Goal: Task Accomplishment & Management: Complete application form

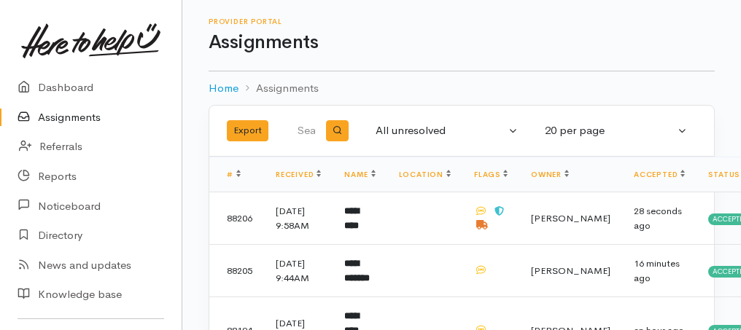
click at [54, 117] on link "Assignments" at bounding box center [91, 118] width 182 height 30
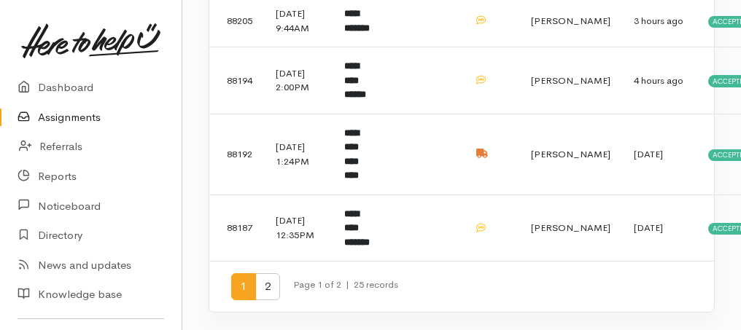
scroll to position [1110, 0]
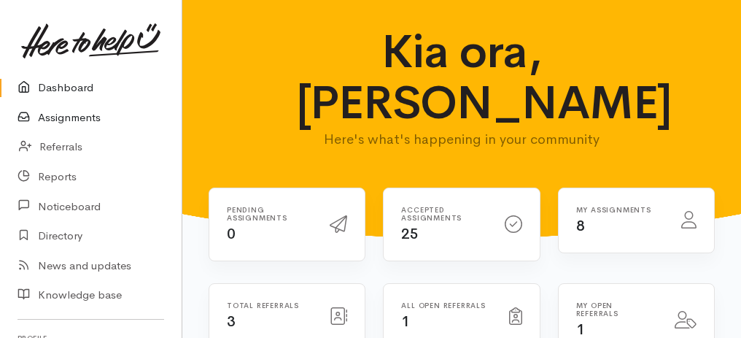
click at [73, 120] on link "Assignments" at bounding box center [91, 118] width 182 height 30
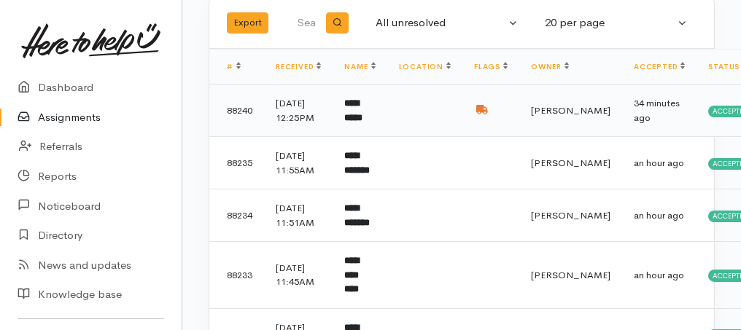
scroll to position [194, 0]
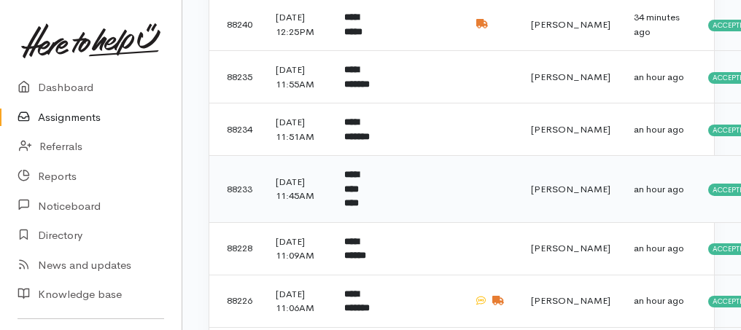
click at [376, 223] on td "**********" at bounding box center [360, 189] width 54 height 67
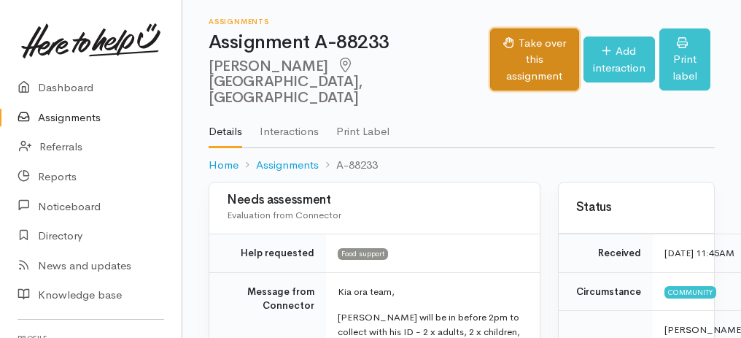
click at [497, 34] on button "Take over this assignment" at bounding box center [534, 59] width 88 height 63
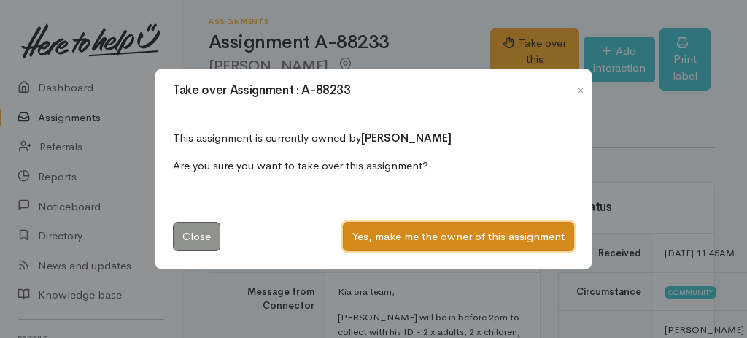
click at [518, 241] on button "Yes, make me the owner of this assignment" at bounding box center [458, 237] width 231 height 30
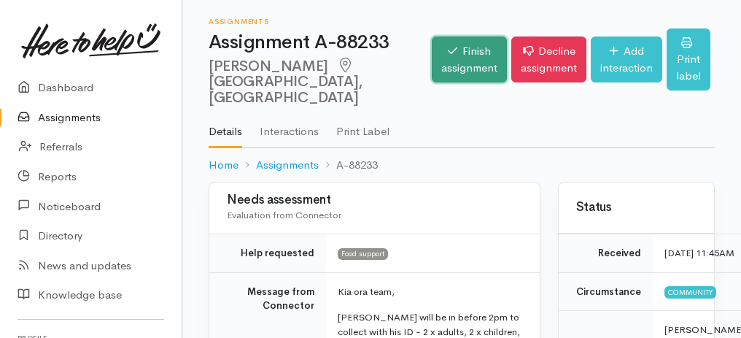
click at [442, 42] on link "Finish assignment" at bounding box center [469, 59] width 75 height 46
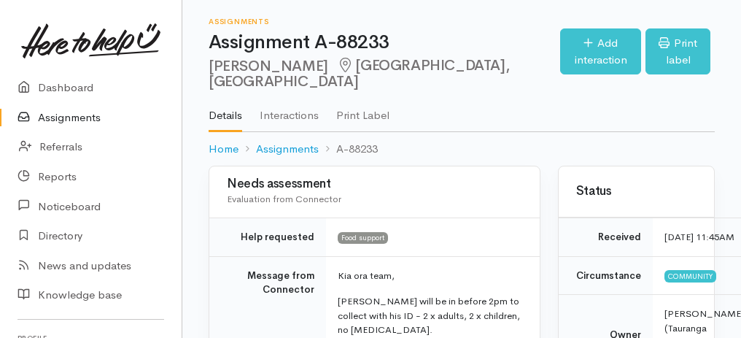
click at [67, 115] on link "Assignments" at bounding box center [91, 118] width 182 height 30
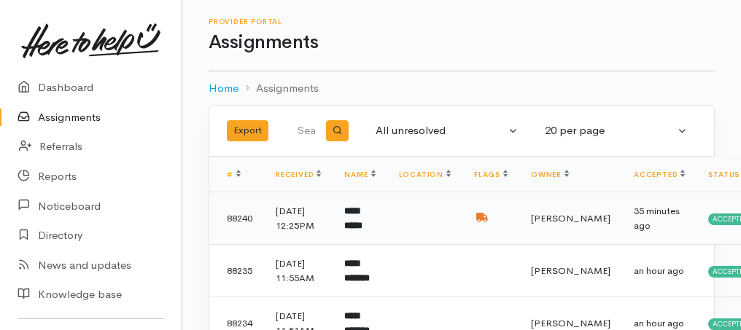
scroll to position [194, 0]
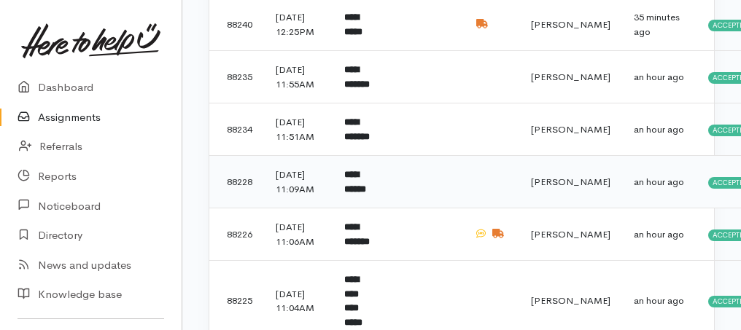
click at [375, 209] on td "**********" at bounding box center [360, 182] width 54 height 53
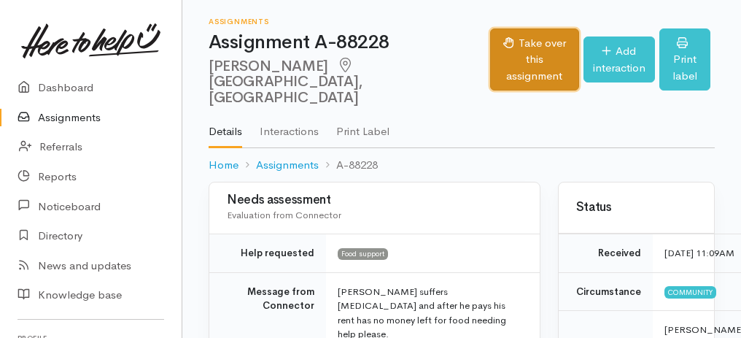
click at [490, 67] on button "Take over this assignment" at bounding box center [534, 59] width 88 height 63
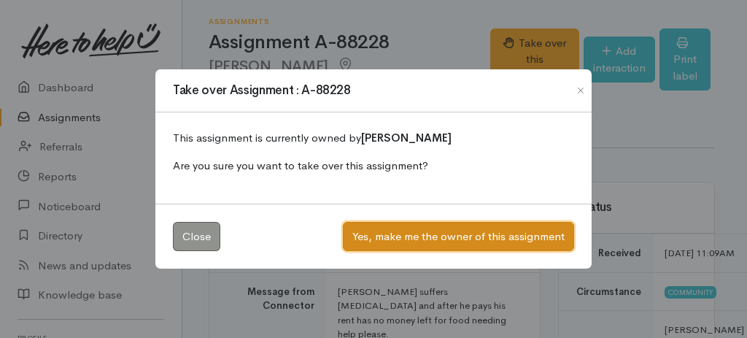
click at [393, 232] on button "Yes, make me the owner of this assignment" at bounding box center [458, 237] width 231 height 30
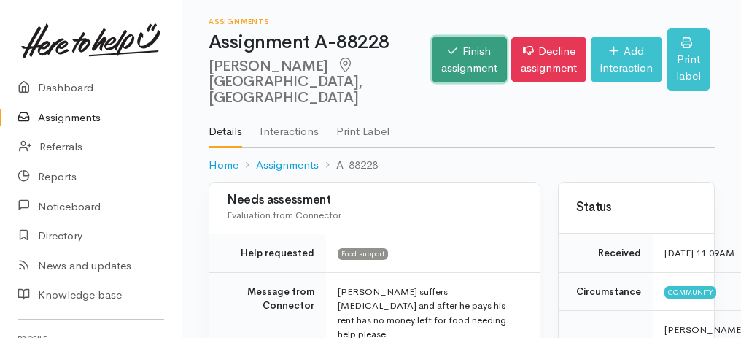
click at [432, 76] on link "Finish assignment" at bounding box center [469, 59] width 75 height 46
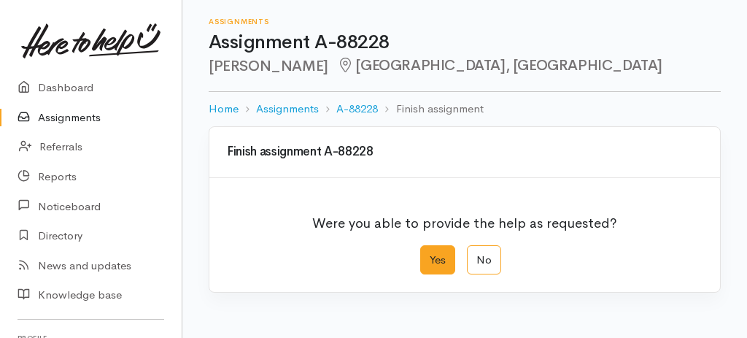
click at [443, 263] on label "Yes" at bounding box center [437, 260] width 35 height 30
click at [430, 255] on input "Yes" at bounding box center [424, 249] width 9 height 9
radio input "true"
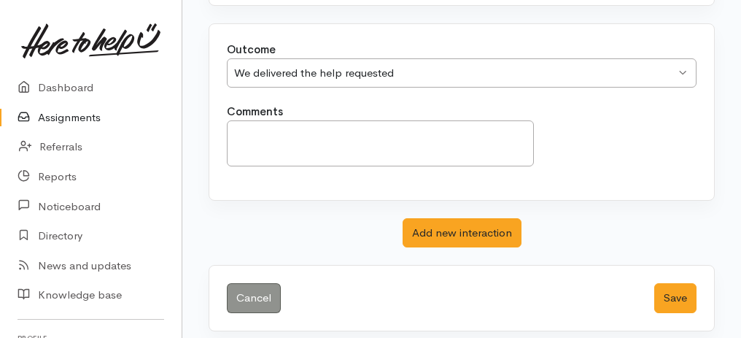
scroll to position [290, 0]
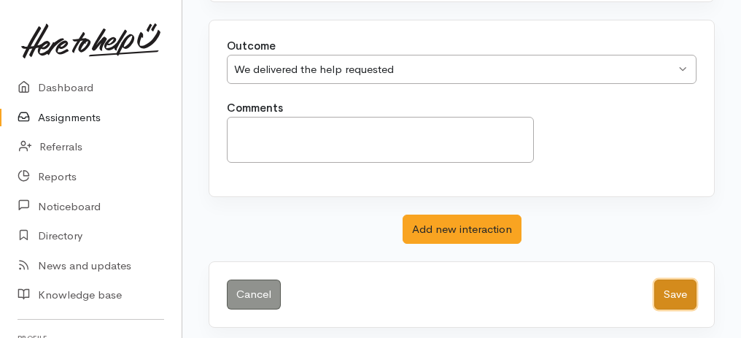
click at [675, 290] on button "Save" at bounding box center [675, 294] width 42 height 30
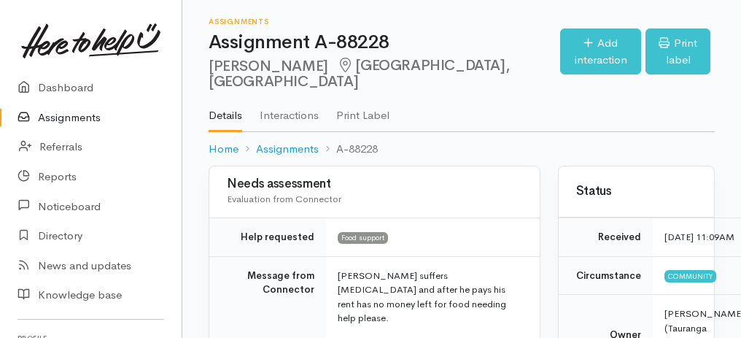
click at [55, 119] on link "Assignments" at bounding box center [91, 118] width 182 height 30
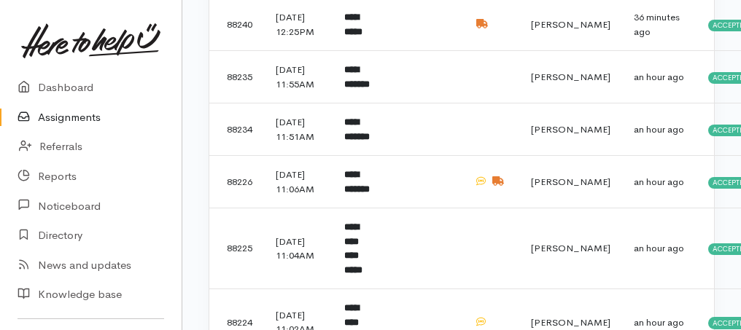
scroll to position [340, 0]
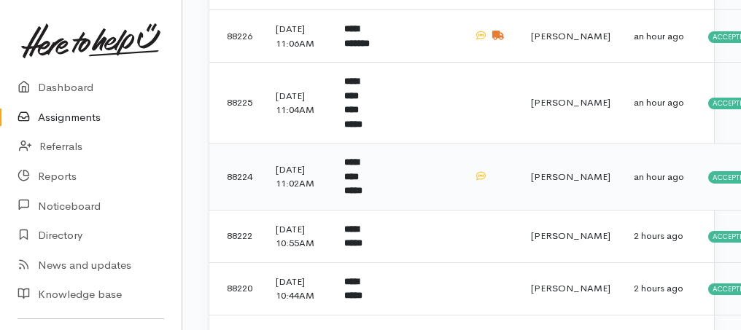
click at [362, 195] on b "**********" at bounding box center [353, 177] width 18 height 38
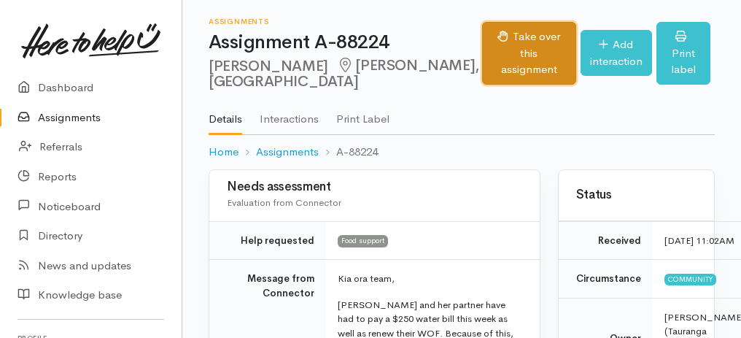
click at [482, 57] on button "Take over this assignment" at bounding box center [529, 53] width 94 height 63
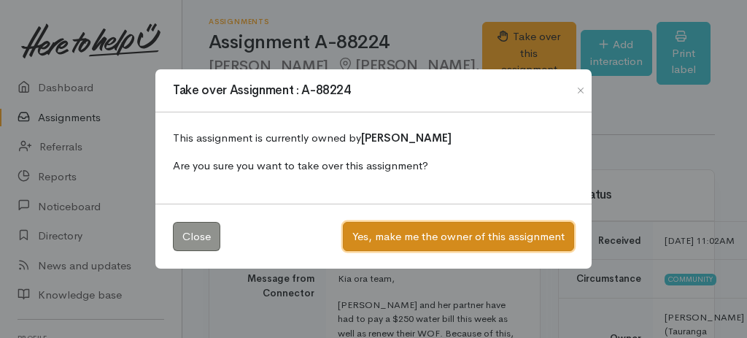
click at [462, 243] on button "Yes, make me the owner of this assignment" at bounding box center [458, 237] width 231 height 30
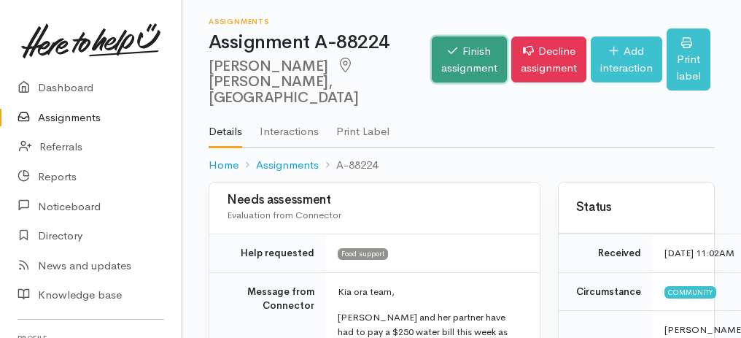
click at [438, 56] on link "Finish assignment" at bounding box center [469, 59] width 75 height 46
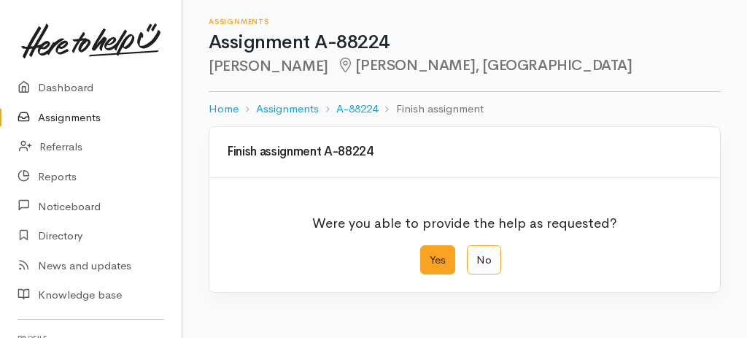
click at [438, 260] on label "Yes" at bounding box center [437, 260] width 35 height 30
click at [430, 255] on input "Yes" at bounding box center [424, 249] width 9 height 9
radio input "true"
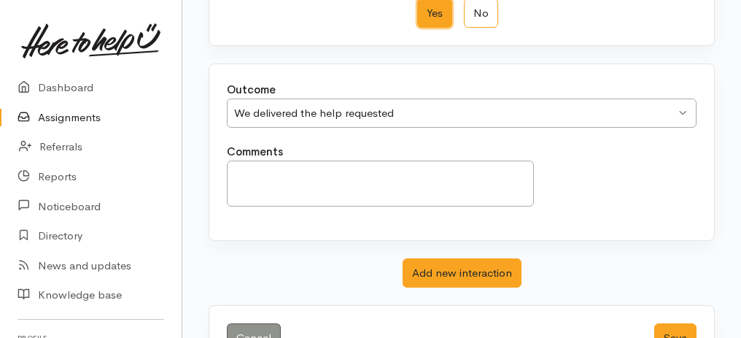
scroll to position [290, 0]
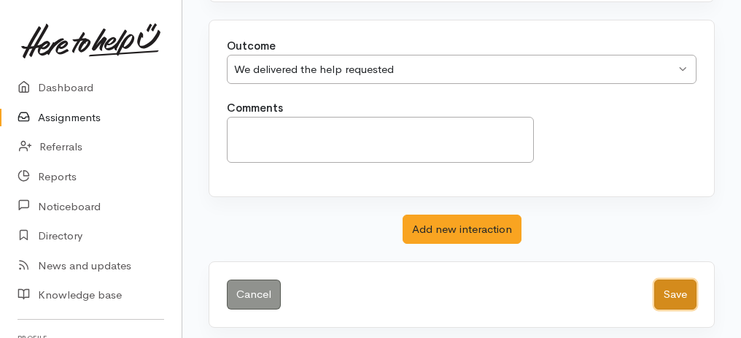
click at [676, 290] on button "Save" at bounding box center [675, 294] width 42 height 30
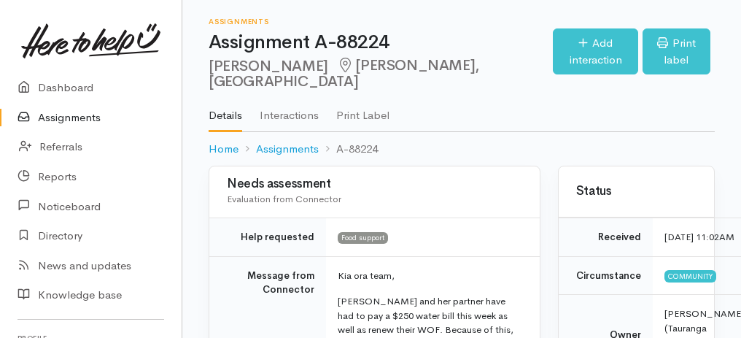
click at [60, 120] on link "Assignments" at bounding box center [91, 118] width 182 height 30
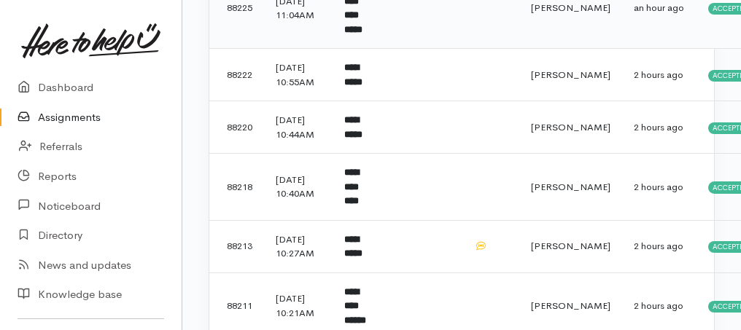
scroll to position [438, 0]
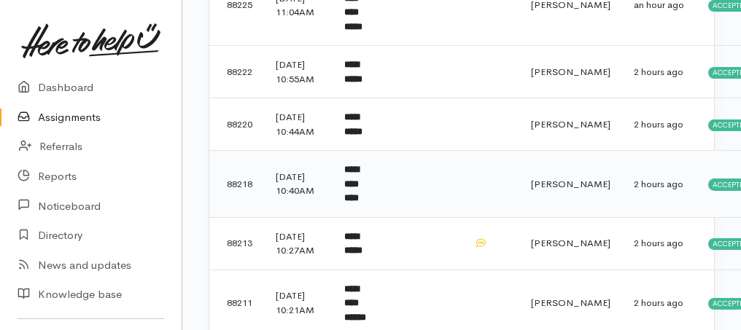
click at [359, 203] on b "**********" at bounding box center [351, 184] width 15 height 38
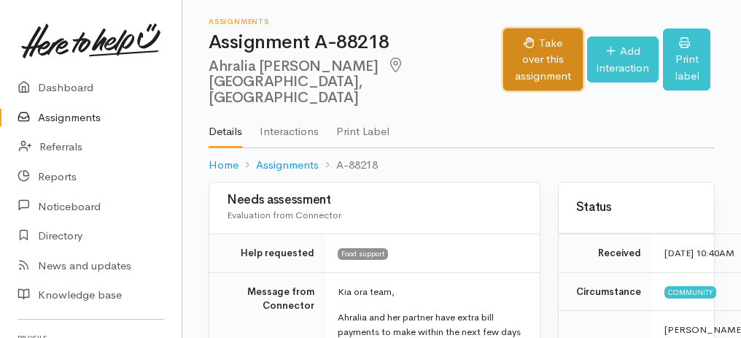
click at [503, 40] on button "Take over this assignment" at bounding box center [542, 59] width 79 height 63
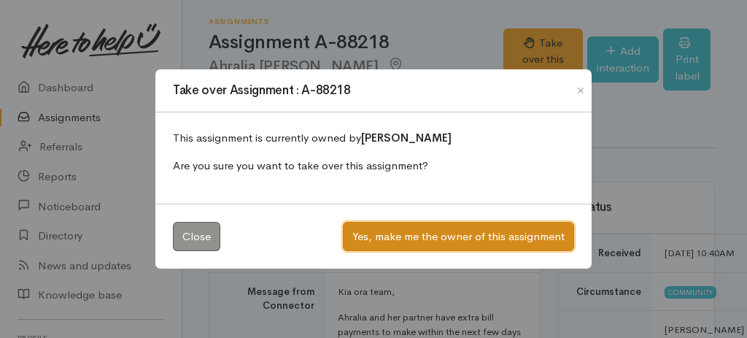
click at [481, 236] on button "Yes, make me the owner of this assignment" at bounding box center [458, 237] width 231 height 30
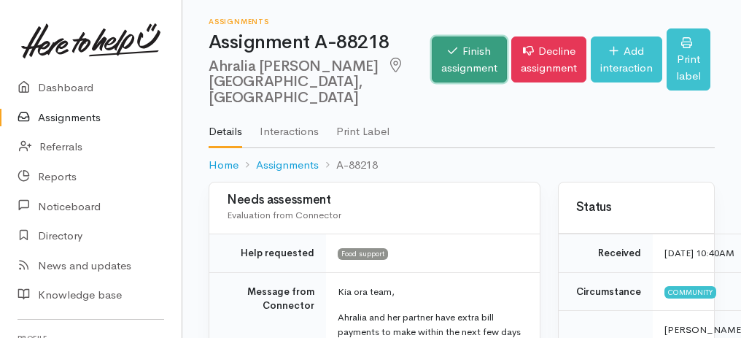
click at [462, 48] on link "Finish assignment" at bounding box center [469, 59] width 75 height 46
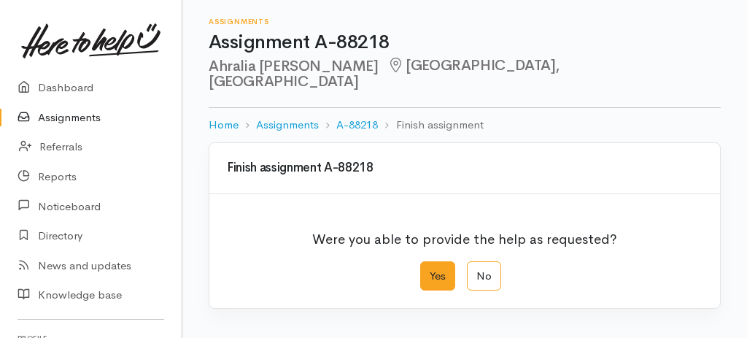
click at [448, 261] on label "Yes" at bounding box center [437, 276] width 35 height 30
click at [430, 261] on input "Yes" at bounding box center [424, 265] width 9 height 9
radio input "true"
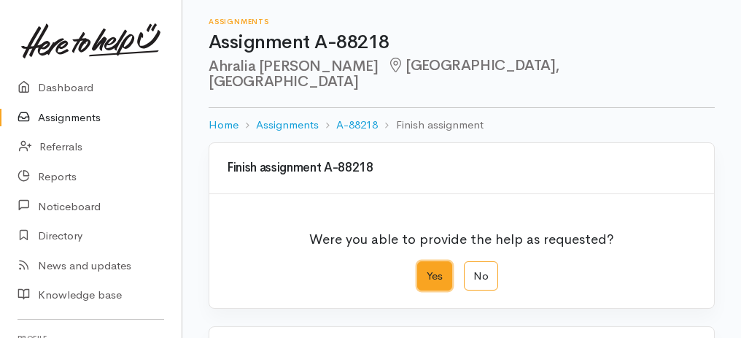
scroll to position [243, 0]
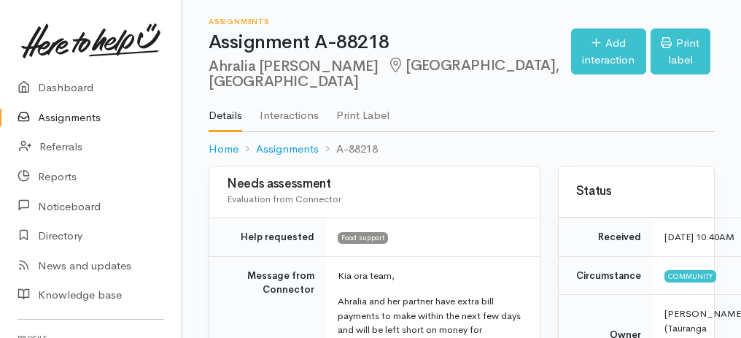
click at [67, 119] on link "Assignments" at bounding box center [91, 118] width 182 height 30
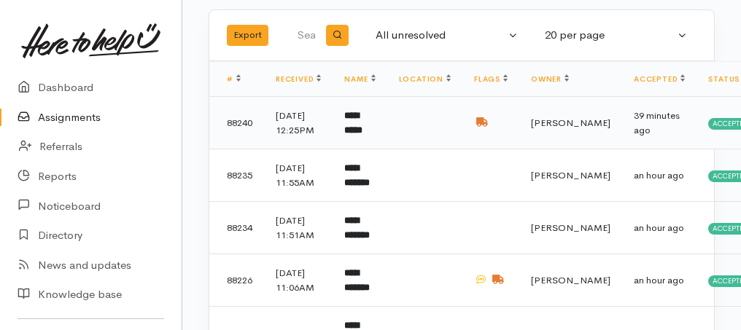
scroll to position [97, 0]
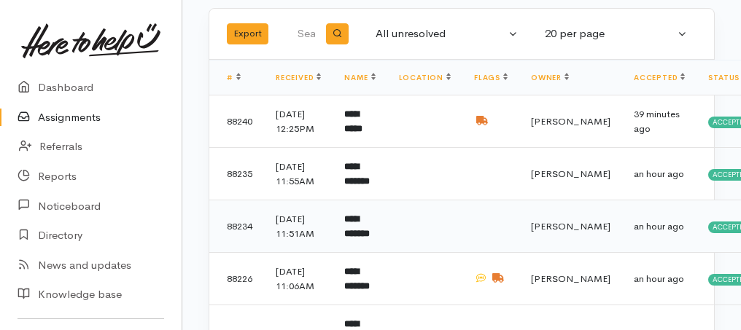
click at [365, 238] on b "**********" at bounding box center [357, 226] width 26 height 24
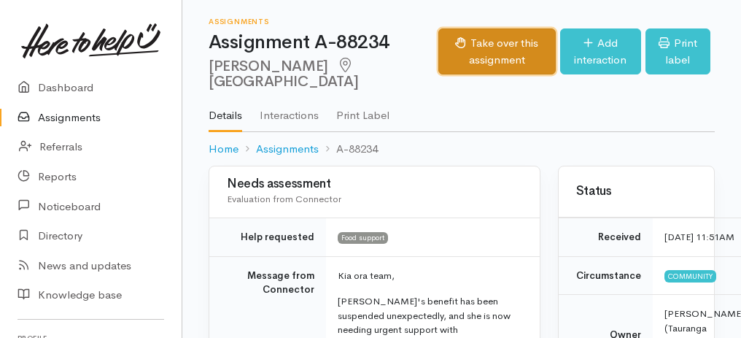
click at [476, 55] on button "Take over this assignment" at bounding box center [496, 51] width 117 height 46
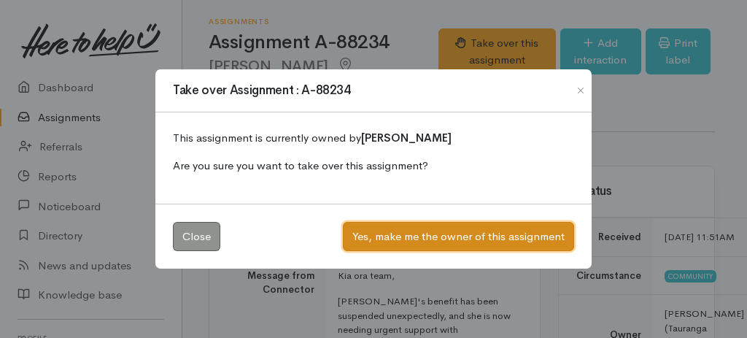
click at [446, 234] on button "Yes, make me the owner of this assignment" at bounding box center [458, 237] width 231 height 30
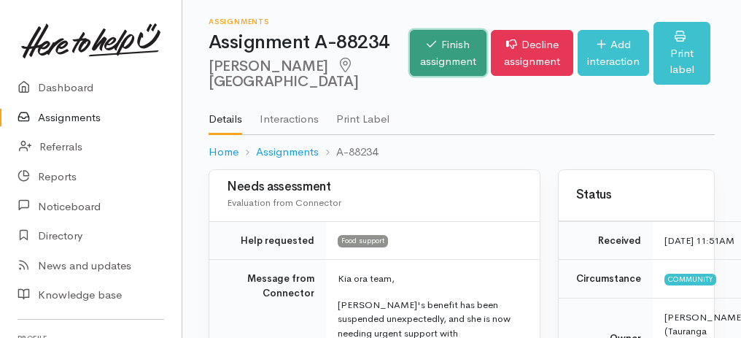
click at [412, 47] on link "Finish assignment" at bounding box center [448, 53] width 77 height 46
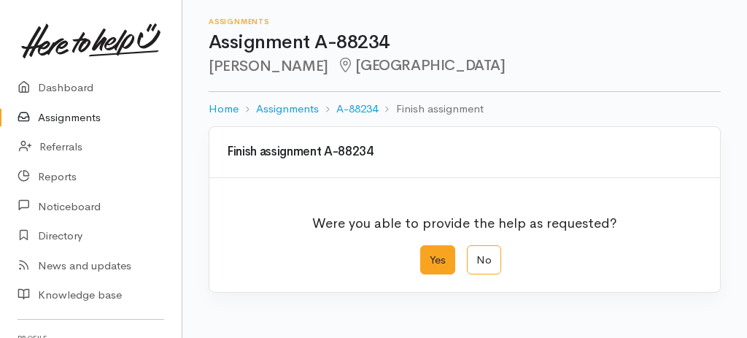
click at [438, 249] on label "Yes" at bounding box center [437, 260] width 35 height 30
click at [430, 249] on input "Yes" at bounding box center [424, 249] width 9 height 9
radio input "true"
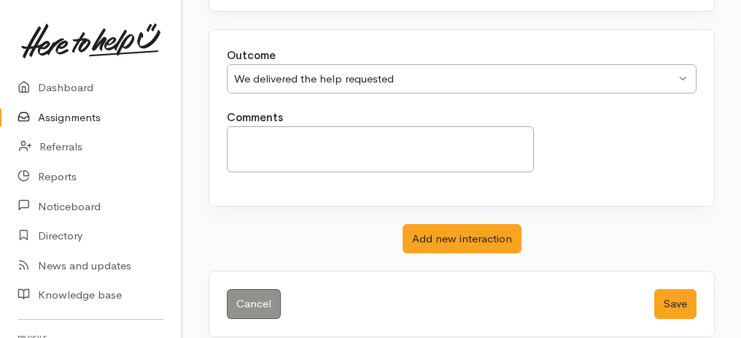
scroll to position [290, 0]
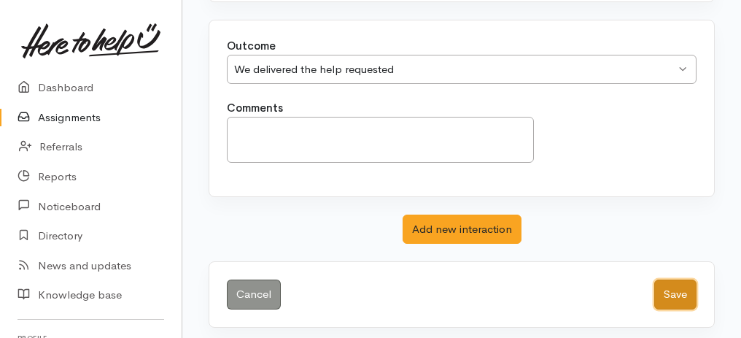
click at [676, 285] on button "Save" at bounding box center [675, 294] width 42 height 30
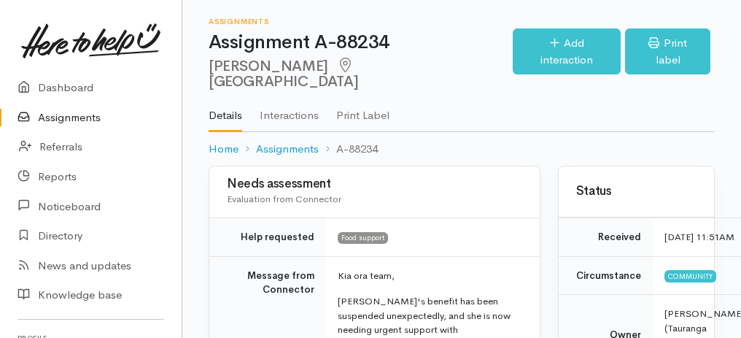
click at [63, 120] on link "Assignments" at bounding box center [91, 118] width 182 height 30
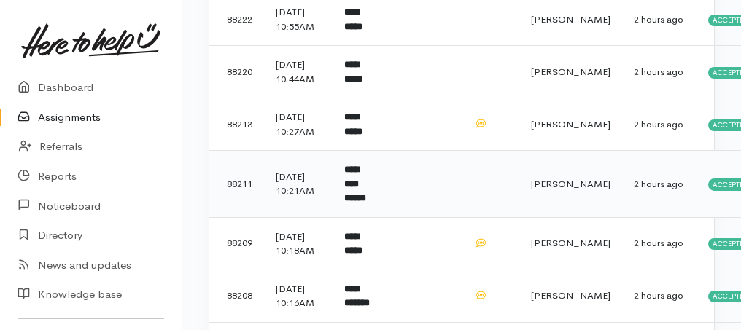
scroll to position [632, 0]
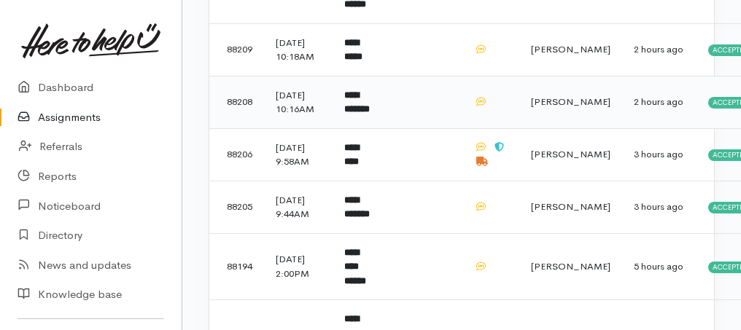
click at [360, 115] on b "**********" at bounding box center [357, 102] width 26 height 24
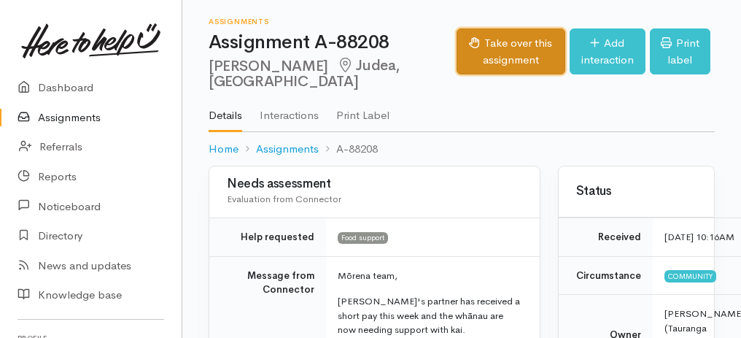
click at [457, 48] on button "Take over this assignment" at bounding box center [511, 51] width 109 height 46
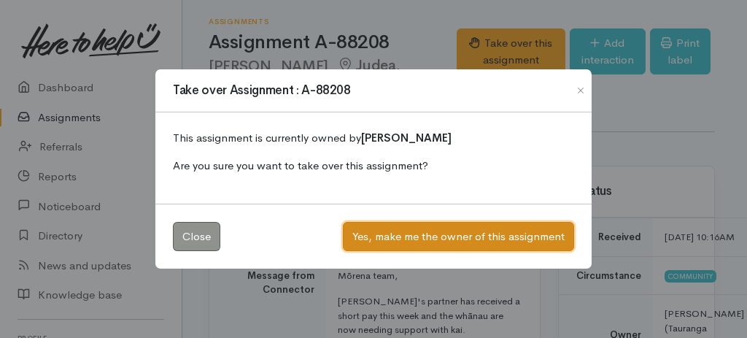
click at [363, 236] on button "Yes, make me the owner of this assignment" at bounding box center [458, 237] width 231 height 30
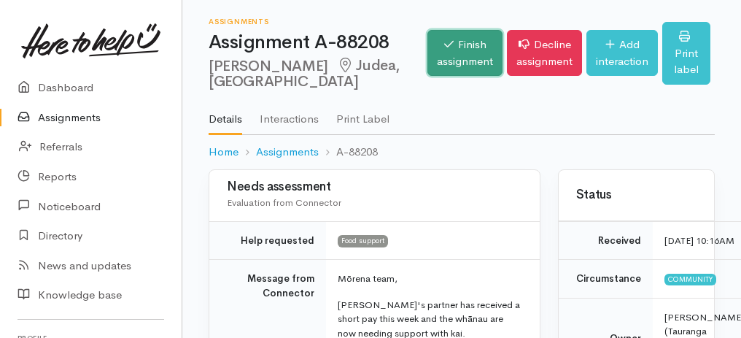
click at [427, 60] on link "Finish assignment" at bounding box center [464, 53] width 75 height 46
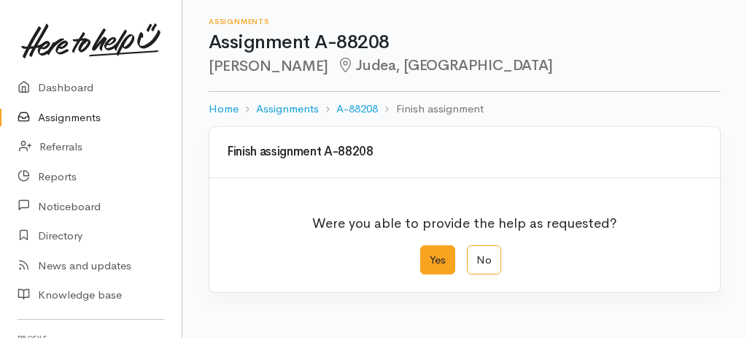
click at [429, 251] on label "Yes" at bounding box center [437, 260] width 35 height 30
click at [429, 251] on input "Yes" at bounding box center [424, 249] width 9 height 9
radio input "true"
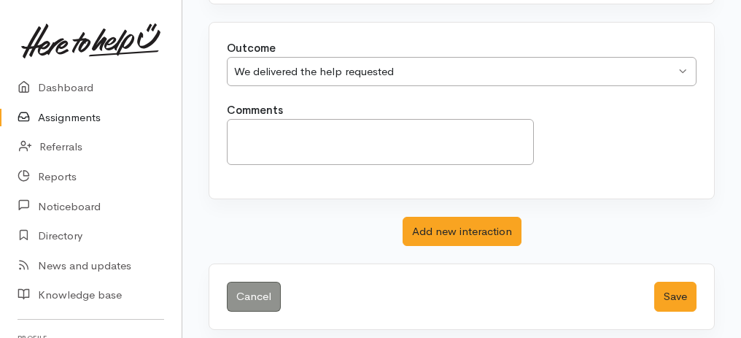
scroll to position [290, 0]
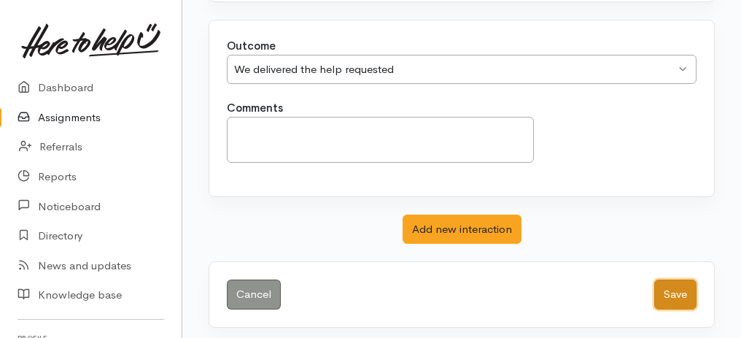
click at [679, 285] on button "Save" at bounding box center [675, 294] width 42 height 30
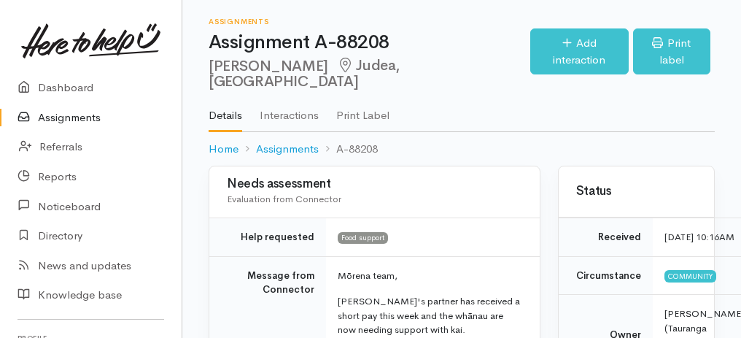
click at [82, 119] on link "Assignments" at bounding box center [91, 118] width 182 height 30
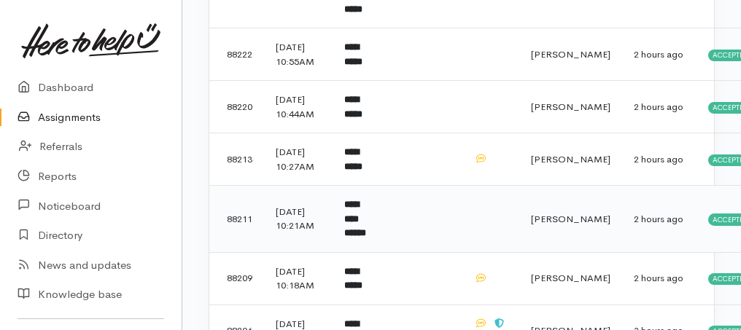
scroll to position [486, 0]
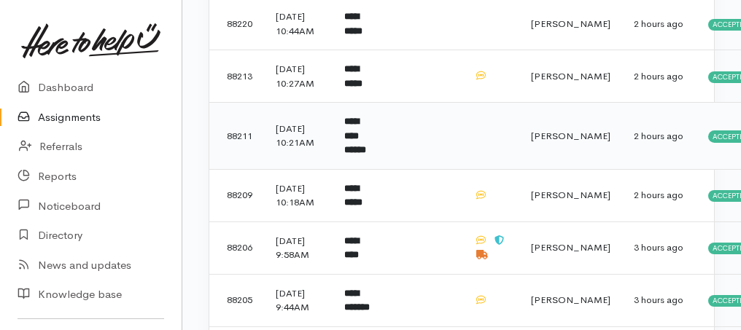
click at [368, 170] on td "**********" at bounding box center [360, 136] width 54 height 67
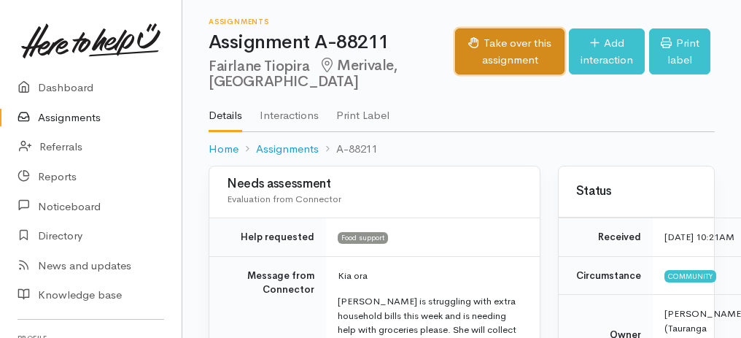
click at [455, 46] on button "Take over this assignment" at bounding box center [509, 51] width 109 height 46
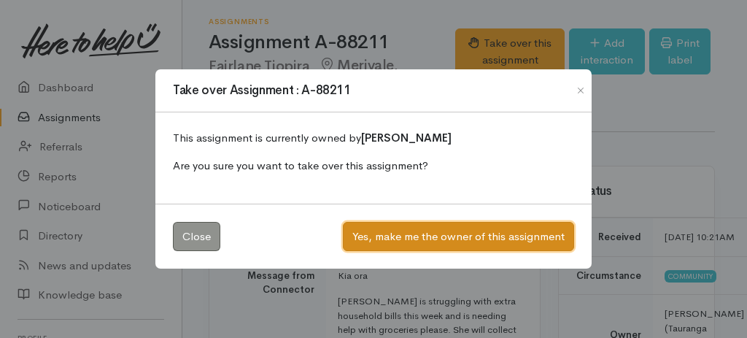
click at [516, 230] on button "Yes, make me the owner of this assignment" at bounding box center [458, 237] width 231 height 30
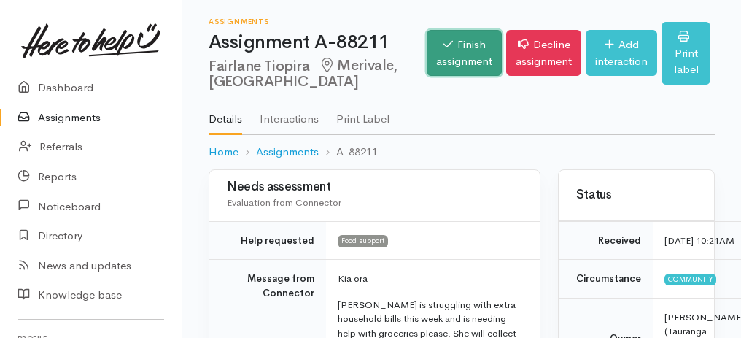
click at [438, 63] on link "Finish assignment" at bounding box center [464, 53] width 75 height 46
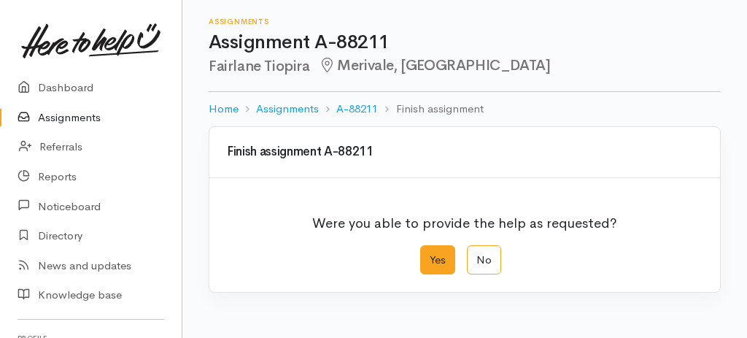
click at [433, 261] on label "Yes" at bounding box center [437, 260] width 35 height 30
click at [430, 255] on input "Yes" at bounding box center [424, 249] width 9 height 9
radio input "true"
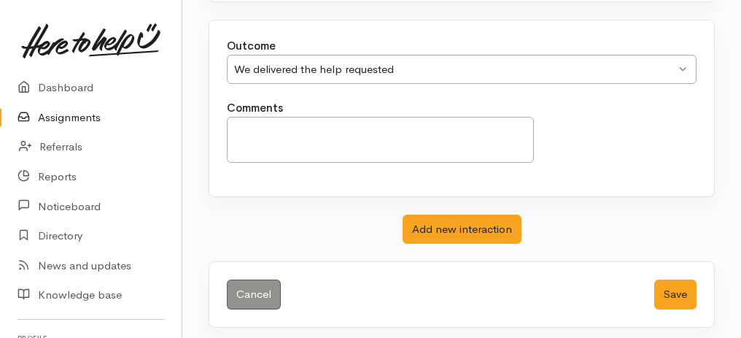
scroll to position [290, 0]
click at [678, 292] on button "Save" at bounding box center [675, 294] width 42 height 30
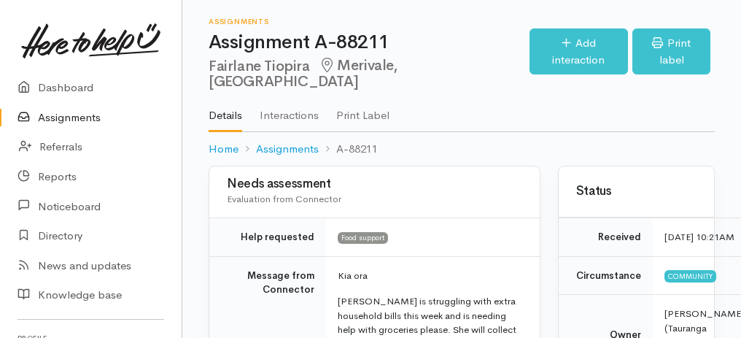
click at [63, 116] on link "Assignments" at bounding box center [91, 118] width 182 height 30
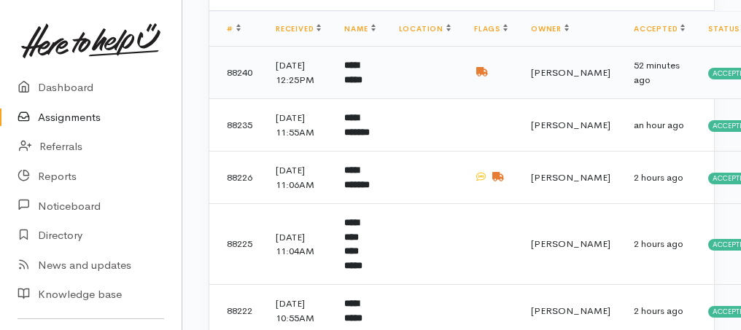
scroll to position [340, 0]
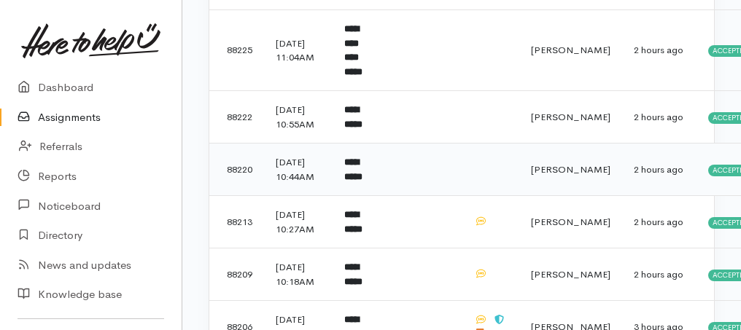
click at [357, 182] on b "**********" at bounding box center [353, 170] width 18 height 24
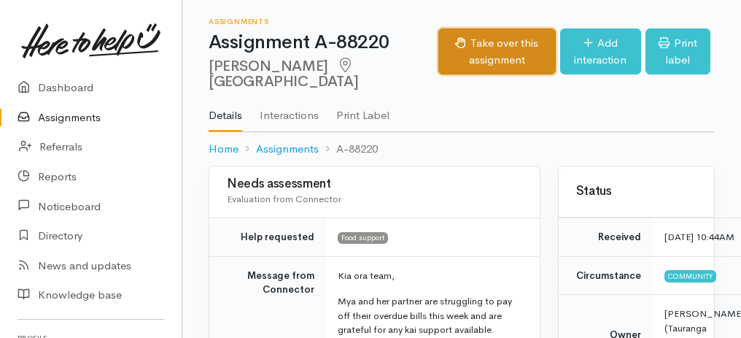
click at [438, 58] on button "Take over this assignment" at bounding box center [496, 51] width 117 height 46
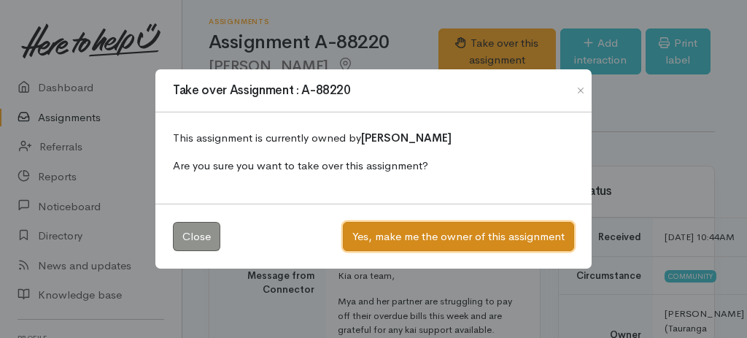
click at [426, 235] on button "Yes, make me the owner of this assignment" at bounding box center [458, 237] width 231 height 30
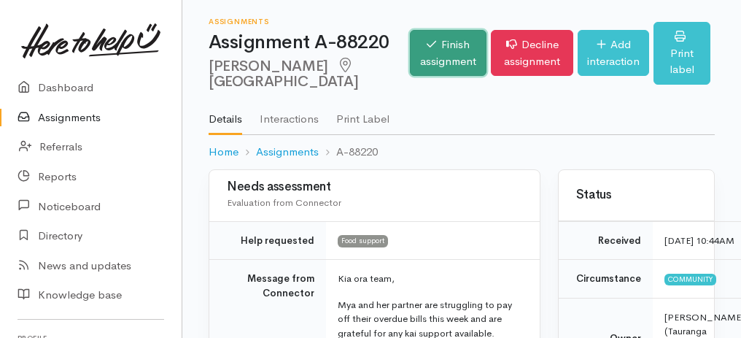
click at [410, 58] on link "Finish assignment" at bounding box center [448, 53] width 77 height 46
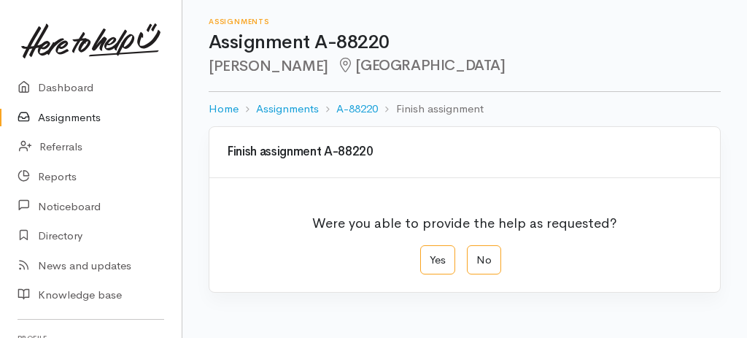
click at [432, 242] on div "Were you able to provide the help as requested?" at bounding box center [465, 224] width 476 height 41
click at [442, 259] on label "Yes" at bounding box center [437, 260] width 35 height 30
click at [430, 255] on input "Yes" at bounding box center [424, 249] width 9 height 9
radio input "true"
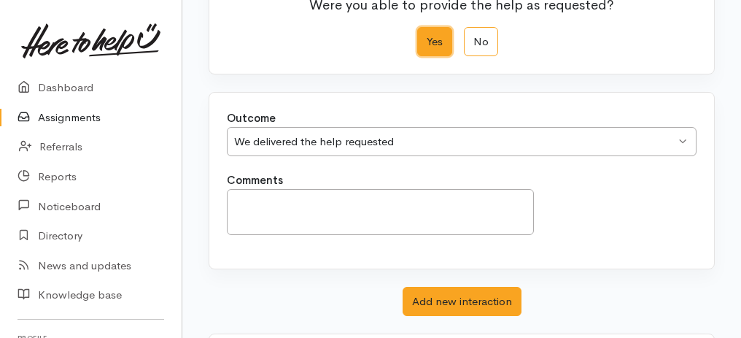
scroll to position [290, 0]
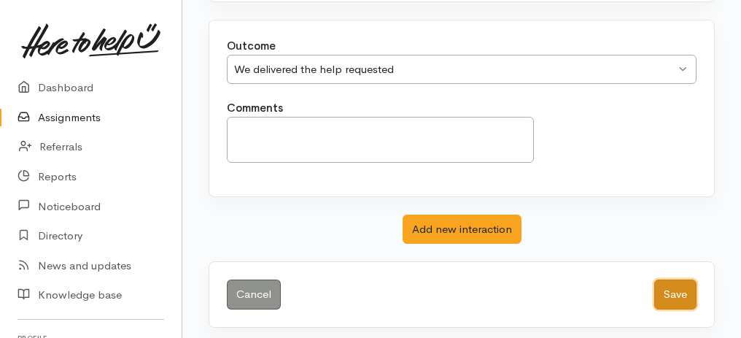
click at [682, 287] on button "Save" at bounding box center [675, 294] width 42 height 30
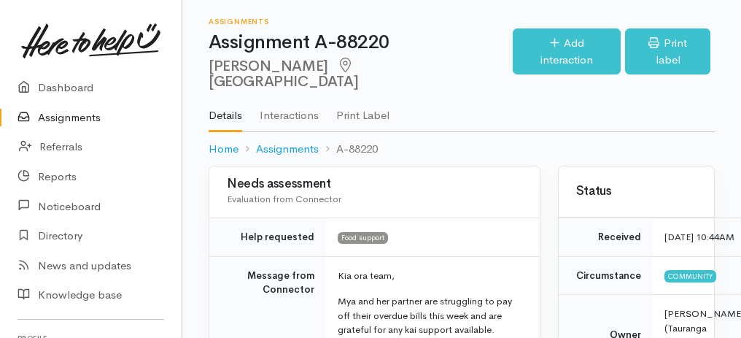
click at [70, 118] on link "Assignments" at bounding box center [91, 118] width 182 height 30
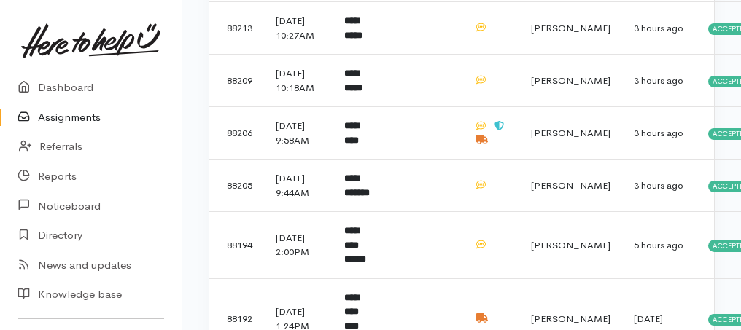
scroll to position [535, 0]
click at [362, 92] on b "**********" at bounding box center [353, 80] width 18 height 24
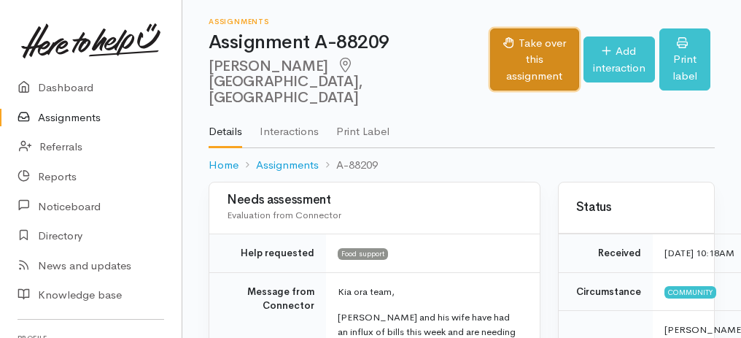
click at [490, 47] on button "Take over this assignment" at bounding box center [534, 59] width 88 height 63
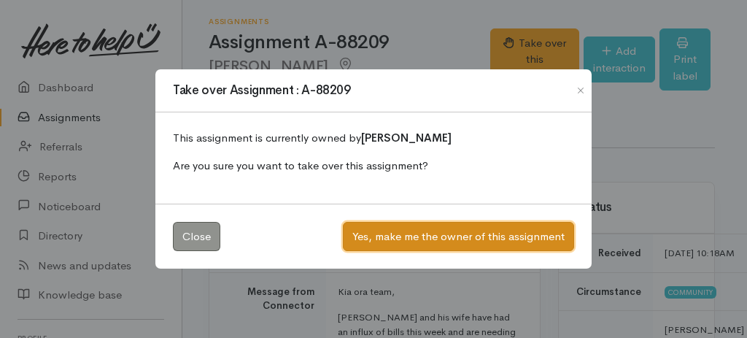
click at [395, 231] on button "Yes, make me the owner of this assignment" at bounding box center [458, 237] width 231 height 30
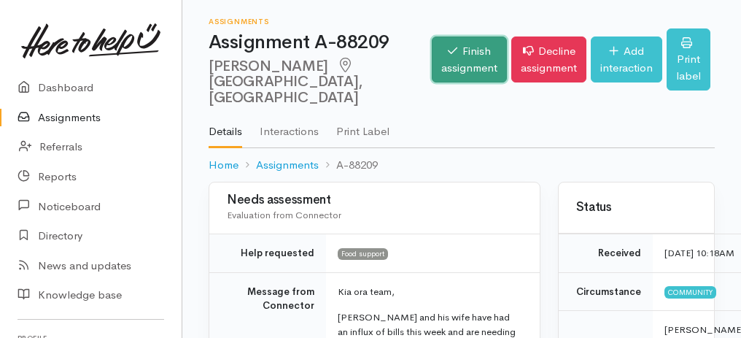
click at [446, 48] on link "Finish assignment" at bounding box center [469, 59] width 75 height 46
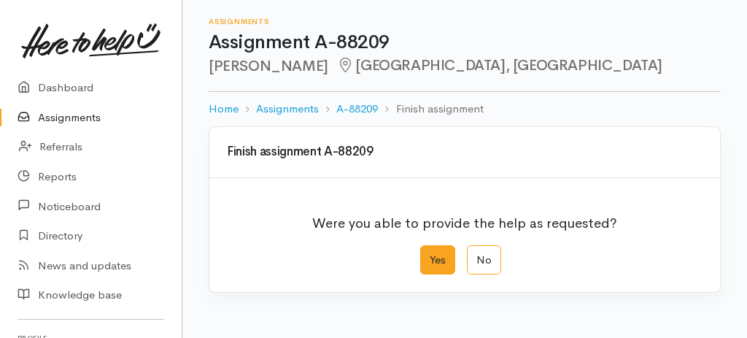
click at [438, 250] on label "Yes" at bounding box center [437, 260] width 35 height 30
click at [430, 250] on input "Yes" at bounding box center [424, 249] width 9 height 9
radio input "true"
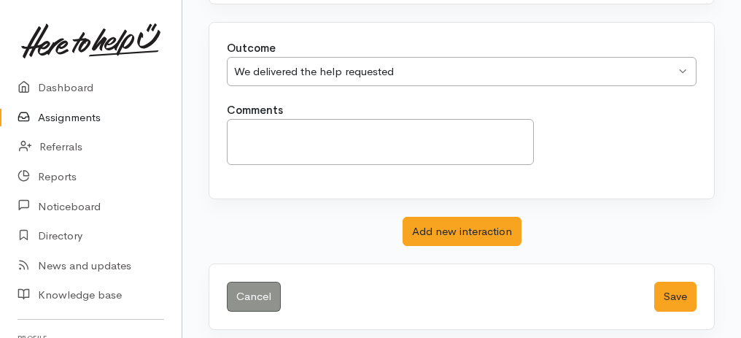
scroll to position [290, 0]
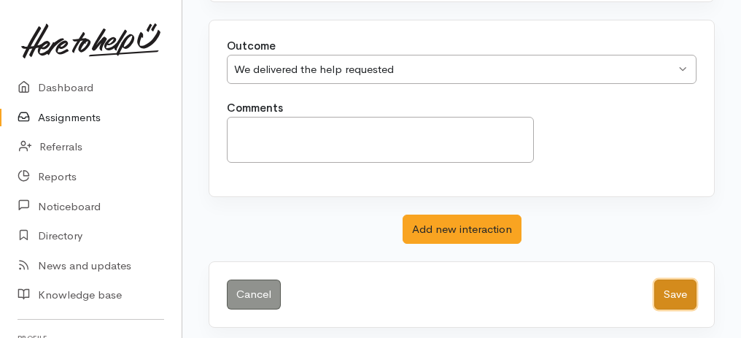
drag, startPoint x: 675, startPoint y: 279, endPoint x: 680, endPoint y: 271, distance: 10.1
click at [678, 279] on button "Save" at bounding box center [675, 294] width 42 height 30
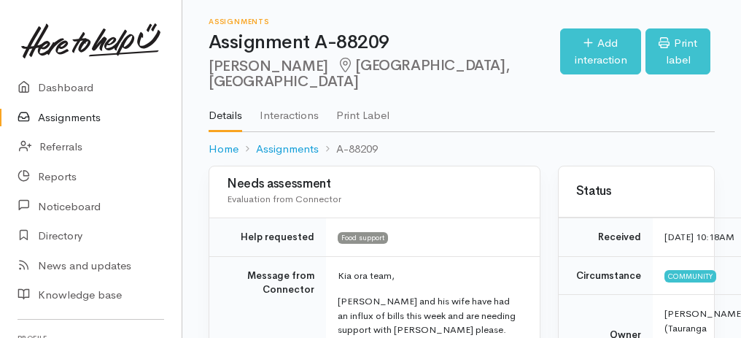
click at [48, 113] on link "Assignments" at bounding box center [91, 118] width 182 height 30
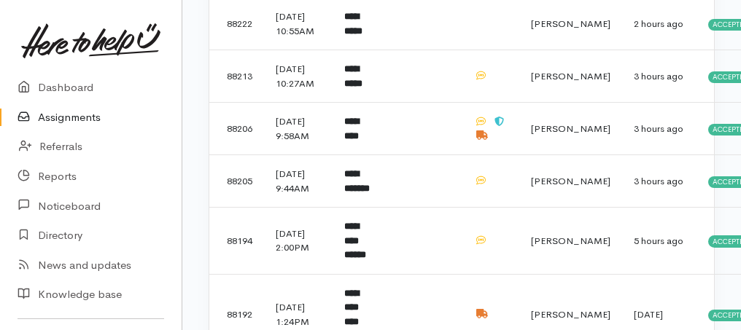
scroll to position [583, 0]
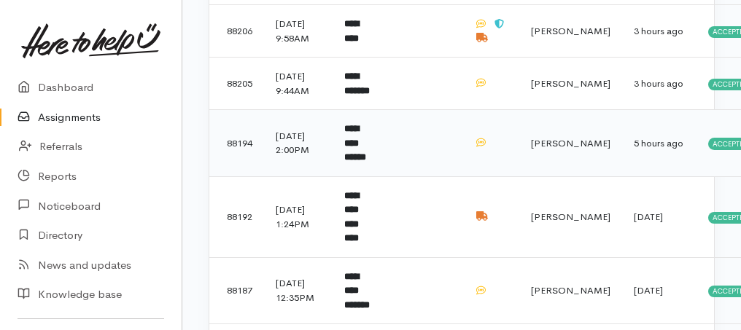
click at [366, 162] on b "**********" at bounding box center [355, 143] width 22 height 38
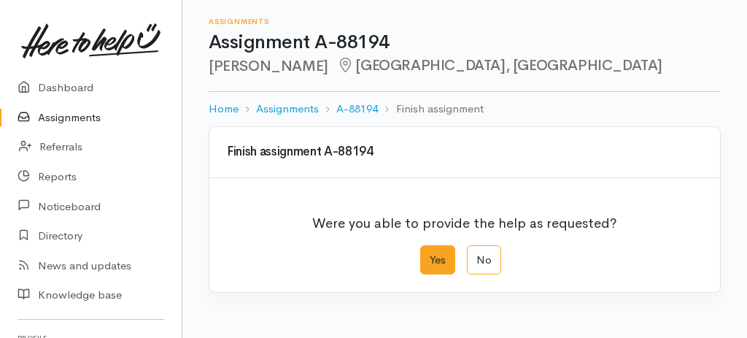
click at [441, 254] on label "Yes" at bounding box center [437, 260] width 35 height 30
click at [430, 254] on input "Yes" at bounding box center [424, 249] width 9 height 9
radio input "true"
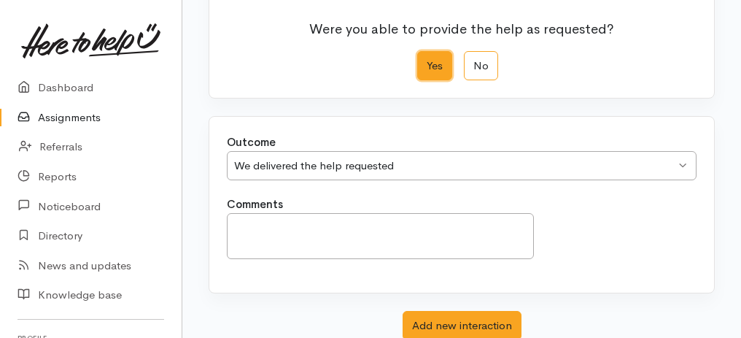
scroll to position [290, 0]
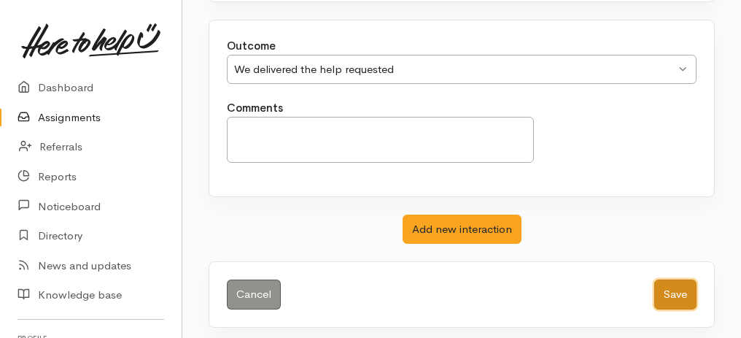
click at [674, 295] on button "Save" at bounding box center [675, 294] width 42 height 30
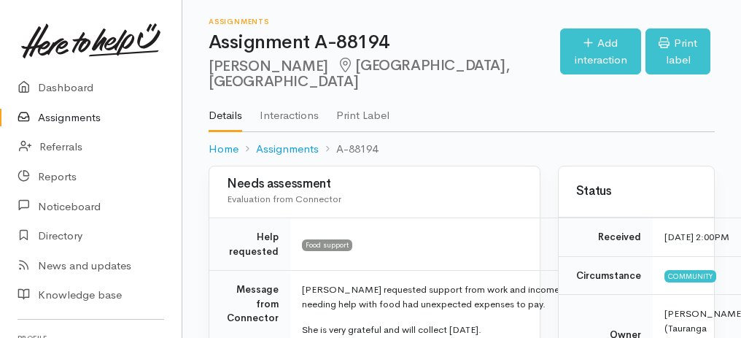
click at [62, 121] on link "Assignments" at bounding box center [91, 118] width 182 height 30
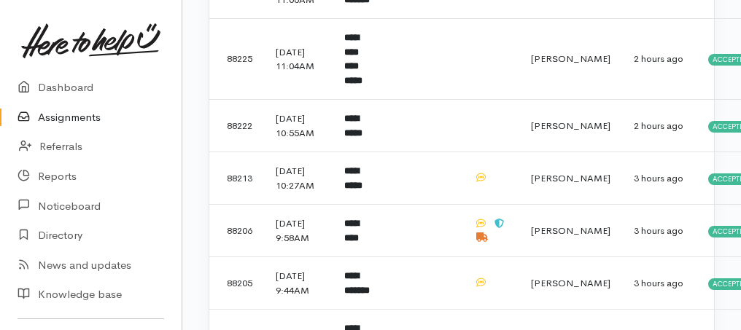
scroll to position [389, 0]
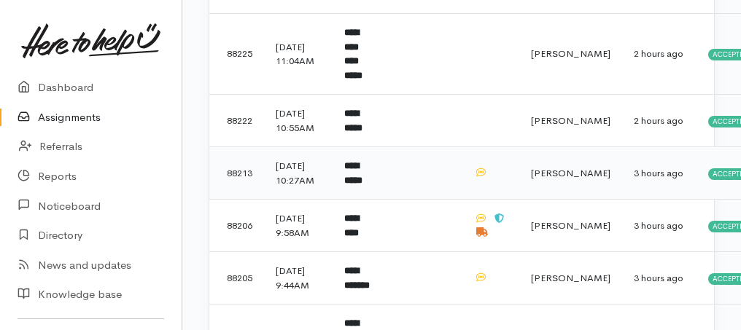
click at [355, 185] on b "**********" at bounding box center [353, 173] width 18 height 24
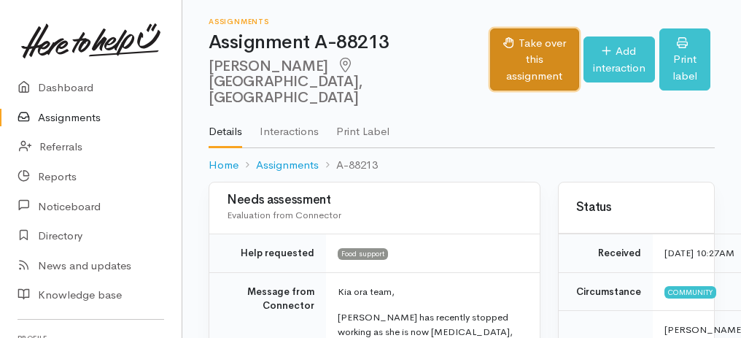
click at [490, 44] on button "Take over this assignment" at bounding box center [534, 59] width 88 height 63
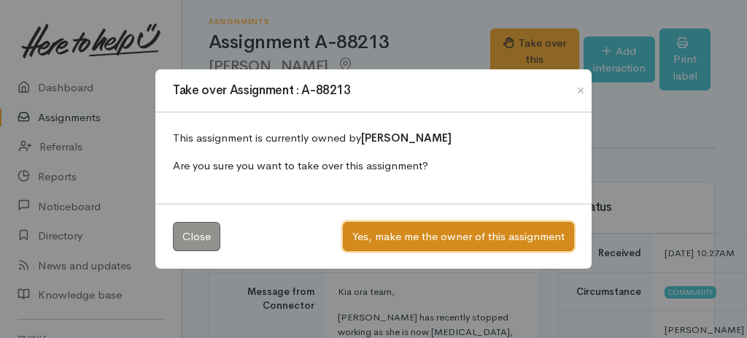
click at [431, 236] on button "Yes, make me the owner of this assignment" at bounding box center [458, 237] width 231 height 30
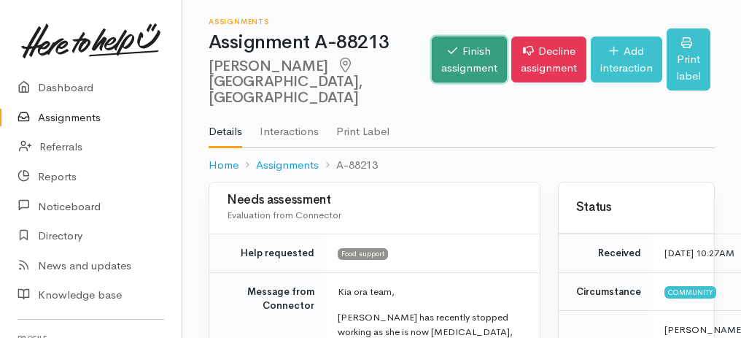
click at [432, 72] on link "Finish assignment" at bounding box center [469, 59] width 75 height 46
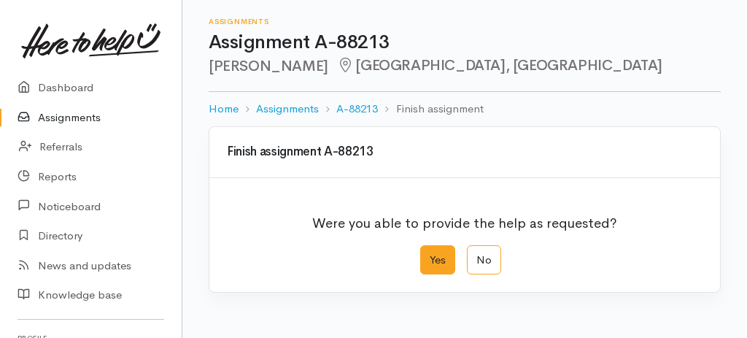
click at [440, 249] on label "Yes" at bounding box center [437, 260] width 35 height 30
click at [430, 249] on input "Yes" at bounding box center [424, 249] width 9 height 9
radio input "true"
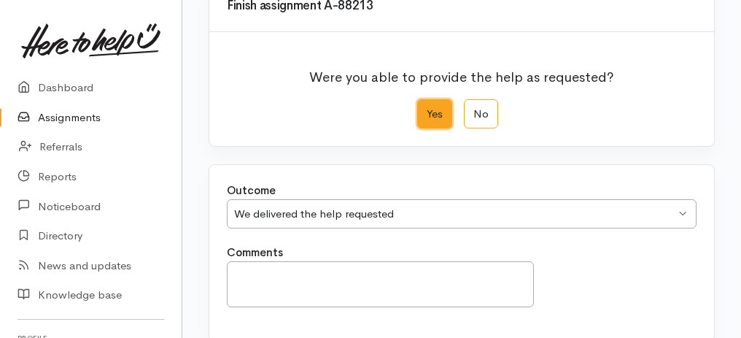
scroll to position [290, 0]
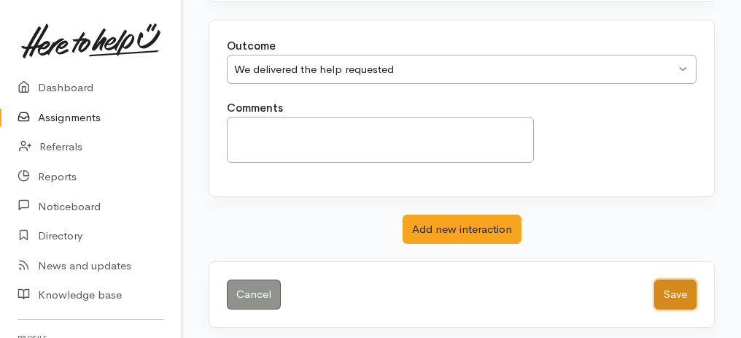
click at [686, 290] on button "Save" at bounding box center [675, 294] width 42 height 30
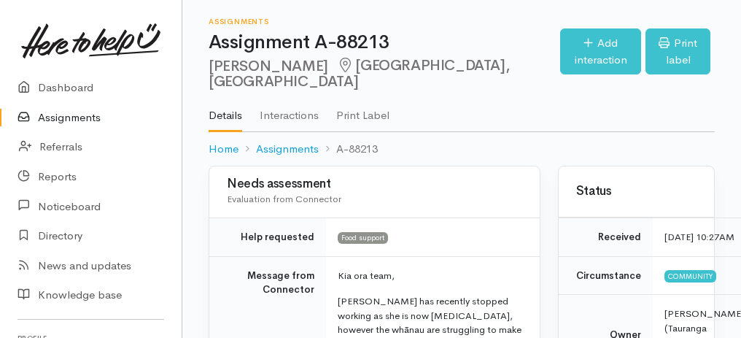
click at [74, 118] on link "Assignments" at bounding box center [91, 118] width 182 height 30
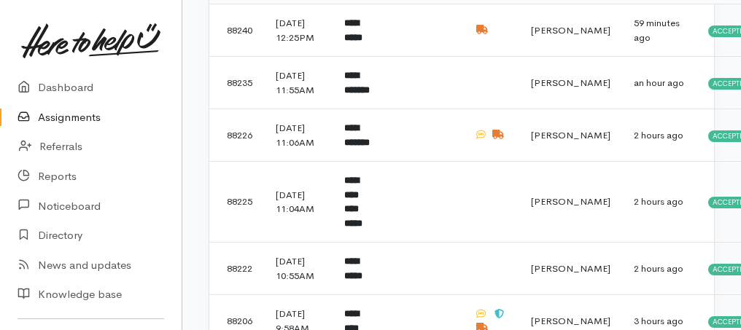
scroll to position [243, 0]
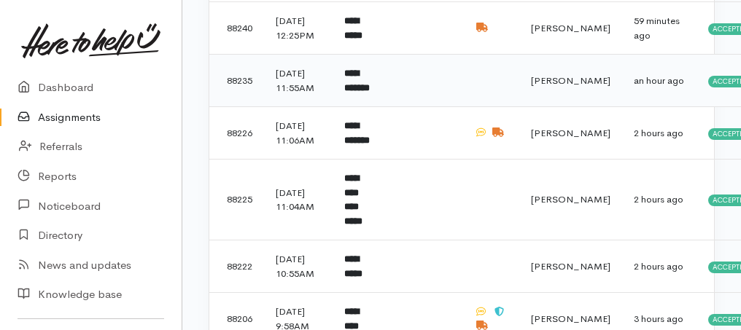
click at [362, 93] on b "**********" at bounding box center [357, 81] width 26 height 24
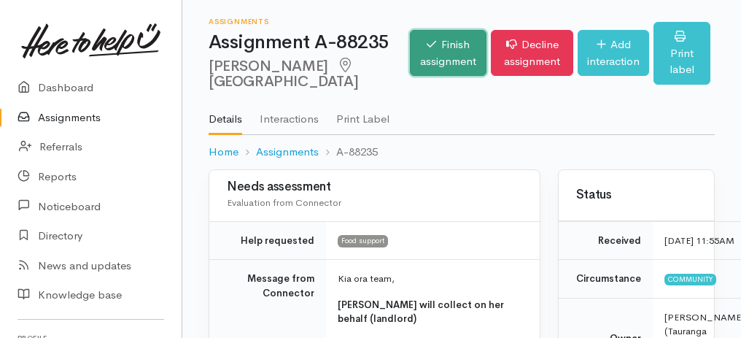
click at [410, 62] on link "Finish assignment" at bounding box center [448, 53] width 77 height 46
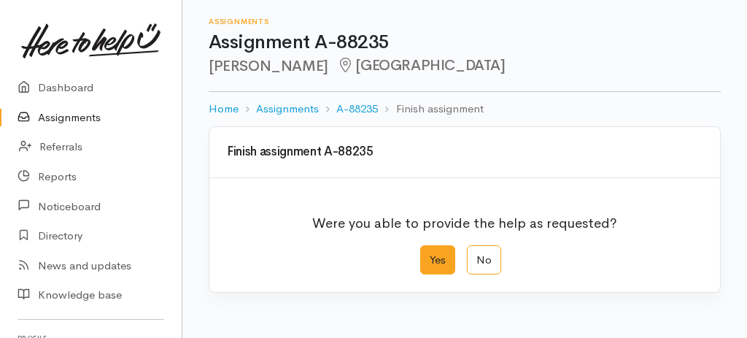
click at [440, 258] on label "Yes" at bounding box center [437, 260] width 35 height 30
click at [430, 255] on input "Yes" at bounding box center [424, 249] width 9 height 9
radio input "true"
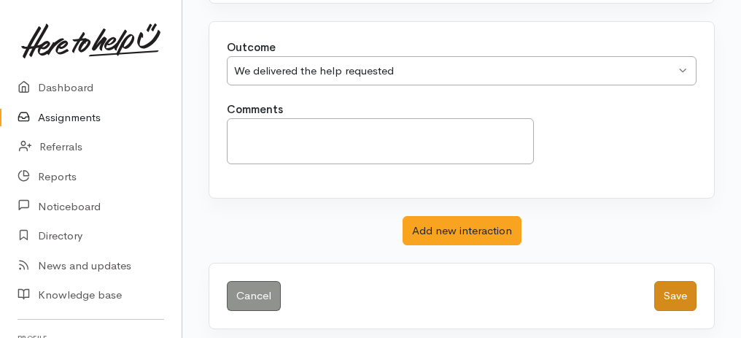
scroll to position [290, 0]
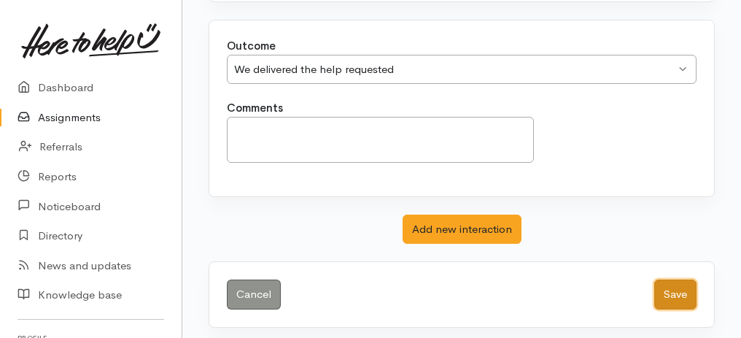
click at [680, 288] on button "Save" at bounding box center [675, 294] width 42 height 30
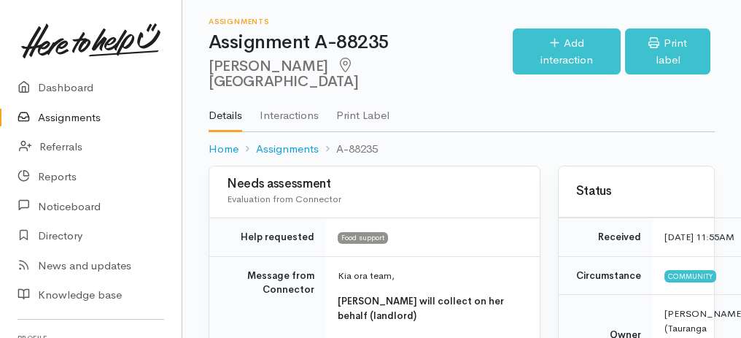
click at [61, 115] on link "Assignments" at bounding box center [91, 118] width 182 height 30
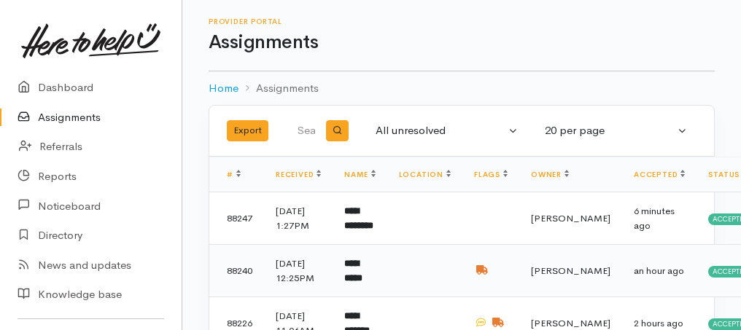
scroll to position [194, 0]
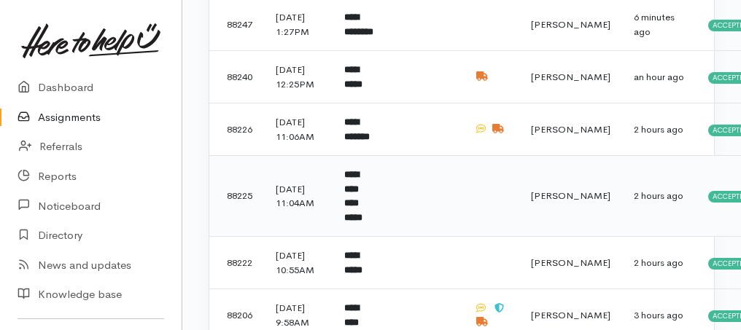
click at [356, 222] on b "**********" at bounding box center [353, 196] width 18 height 53
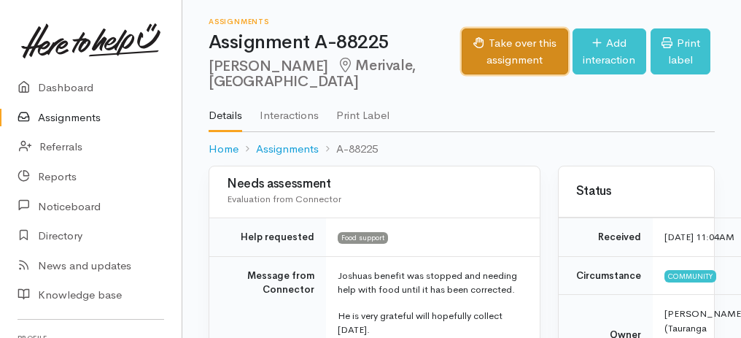
click at [490, 52] on button "Take over this assignment" at bounding box center [515, 51] width 106 height 46
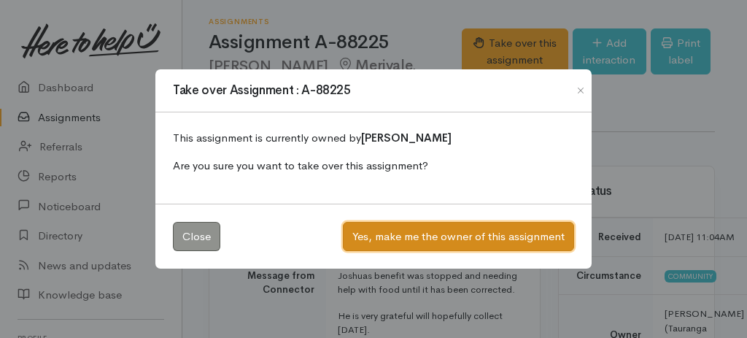
click at [463, 233] on button "Yes, make me the owner of this assignment" at bounding box center [458, 237] width 231 height 30
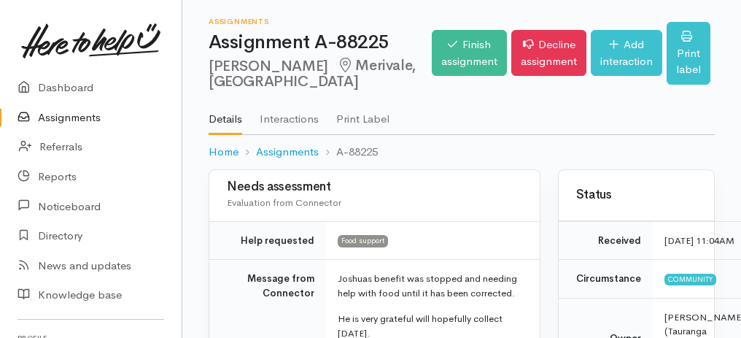
click at [59, 122] on link "Assignments" at bounding box center [91, 118] width 182 height 30
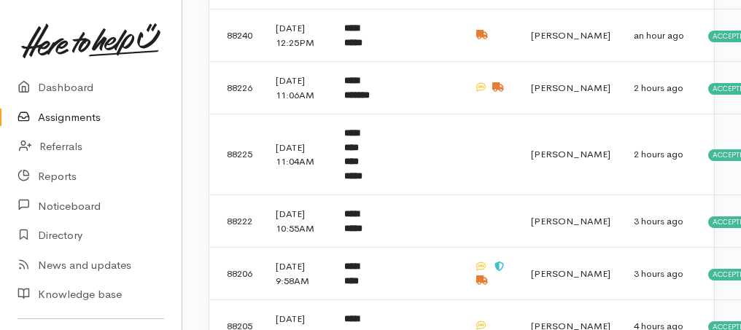
scroll to position [340, 0]
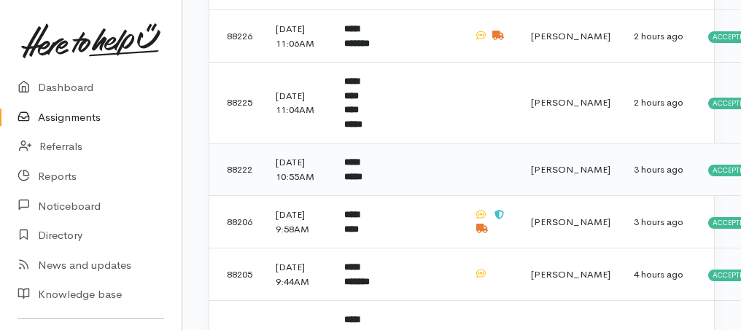
click at [362, 182] on b "**********" at bounding box center [353, 170] width 18 height 24
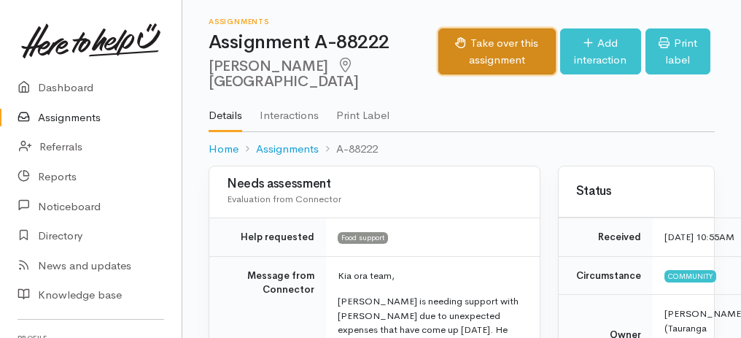
click at [438, 70] on button "Take over this assignment" at bounding box center [496, 51] width 117 height 46
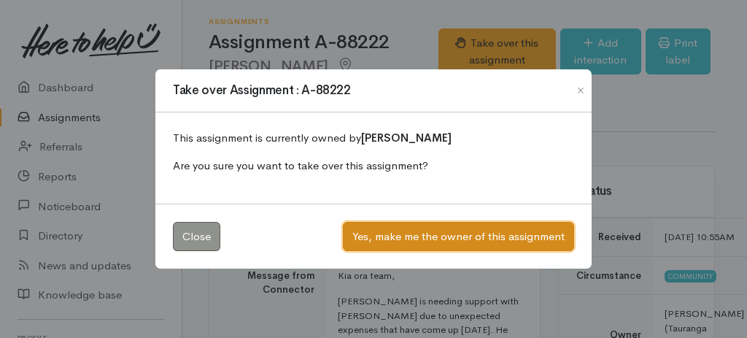
click at [449, 233] on button "Yes, make me the owner of this assignment" at bounding box center [458, 237] width 231 height 30
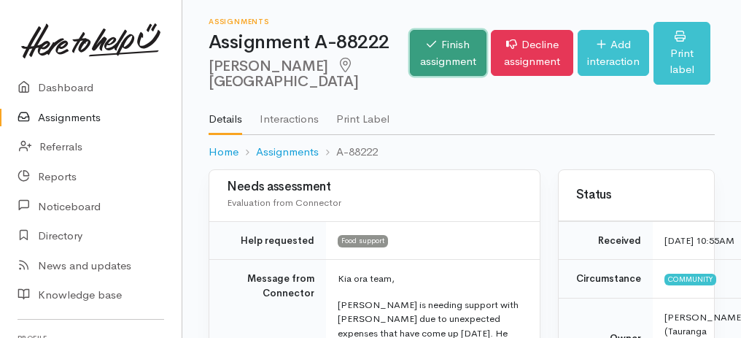
click at [414, 66] on link "Finish assignment" at bounding box center [448, 53] width 77 height 46
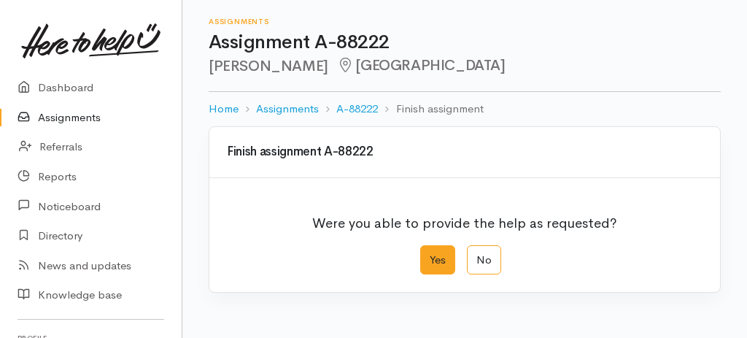
click at [443, 260] on label "Yes" at bounding box center [437, 260] width 35 height 30
click at [430, 255] on input "Yes" at bounding box center [424, 249] width 9 height 9
radio input "true"
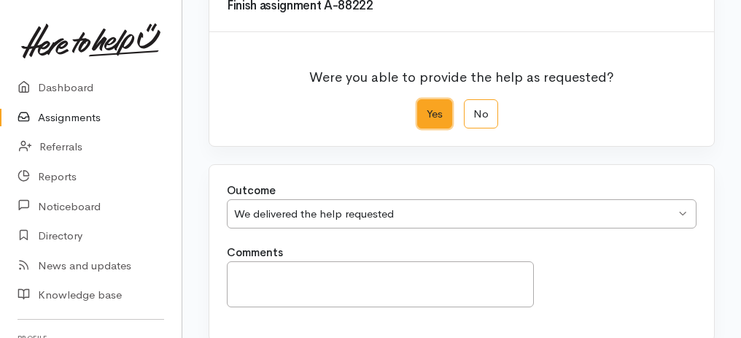
scroll to position [290, 0]
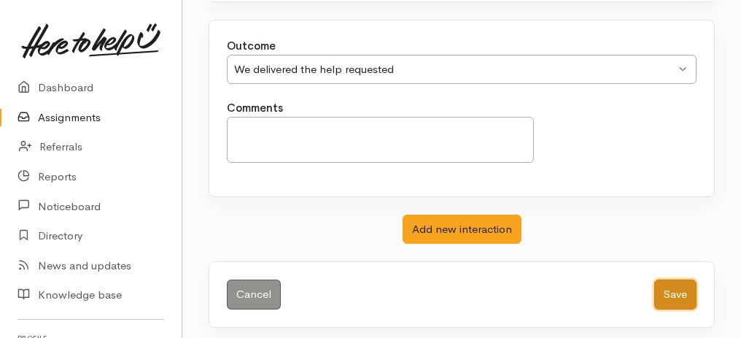
click at [678, 294] on button "Save" at bounding box center [675, 294] width 42 height 30
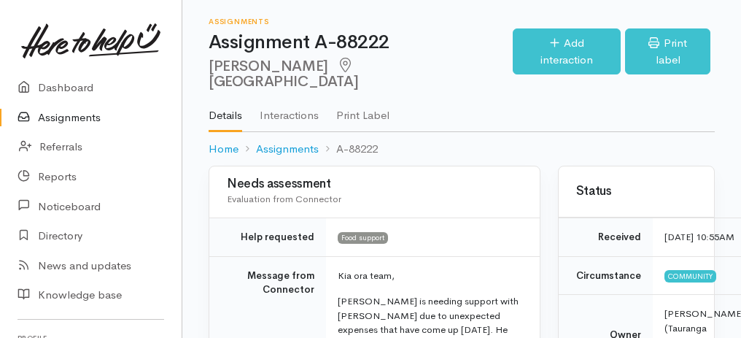
click at [59, 112] on link "Assignments" at bounding box center [91, 118] width 182 height 30
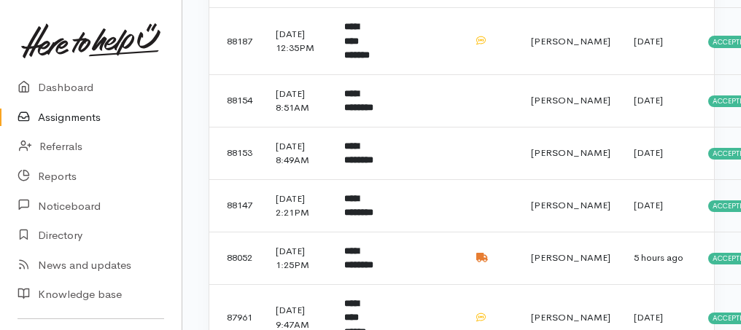
scroll to position [729, 0]
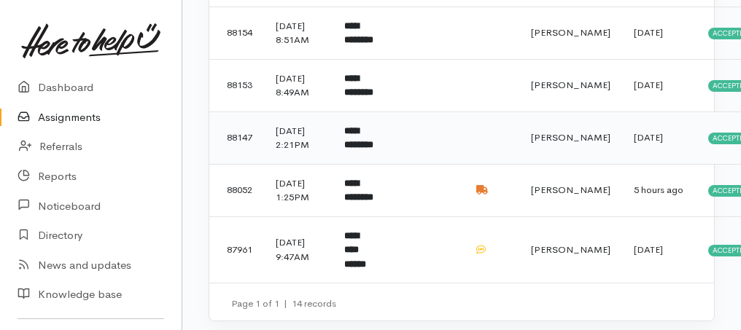
click at [357, 150] on b "**********" at bounding box center [358, 138] width 29 height 24
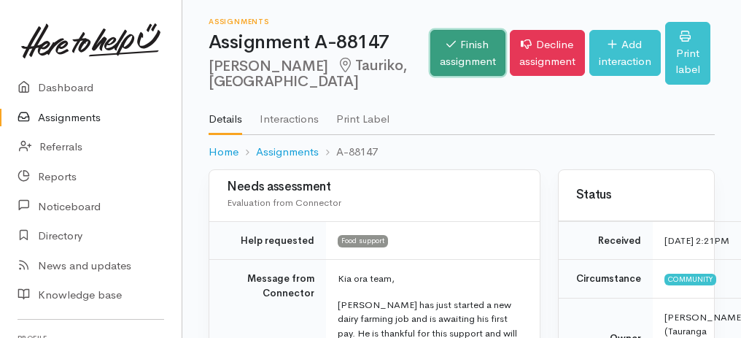
click at [443, 55] on link "Finish assignment" at bounding box center [467, 53] width 75 height 46
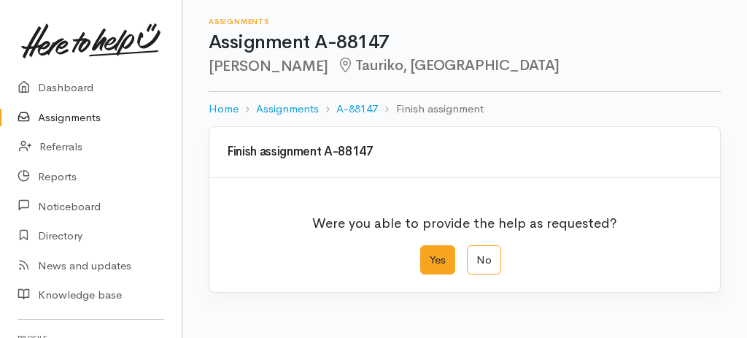
click at [430, 252] on label "Yes" at bounding box center [437, 260] width 35 height 30
click at [430, 252] on input "Yes" at bounding box center [424, 249] width 9 height 9
radio input "true"
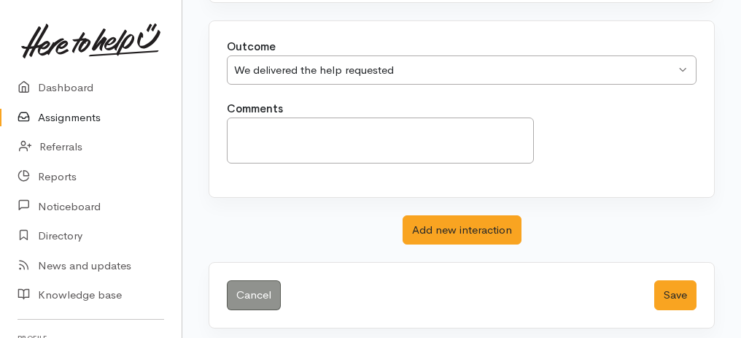
scroll to position [290, 0]
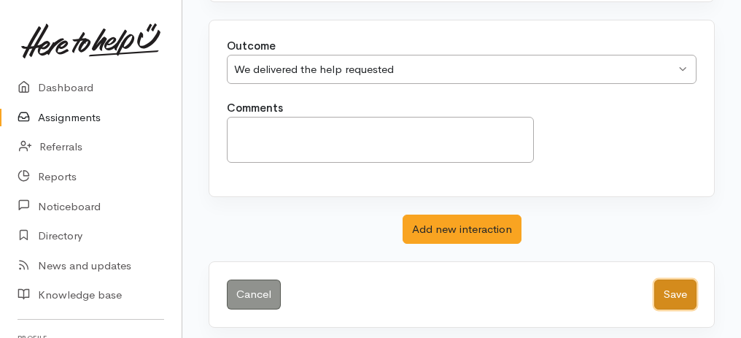
click at [676, 298] on button "Save" at bounding box center [675, 294] width 42 height 30
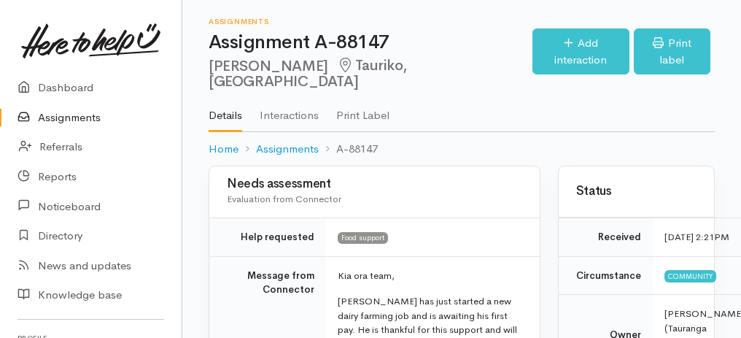
click at [81, 116] on link "Assignments" at bounding box center [91, 118] width 182 height 30
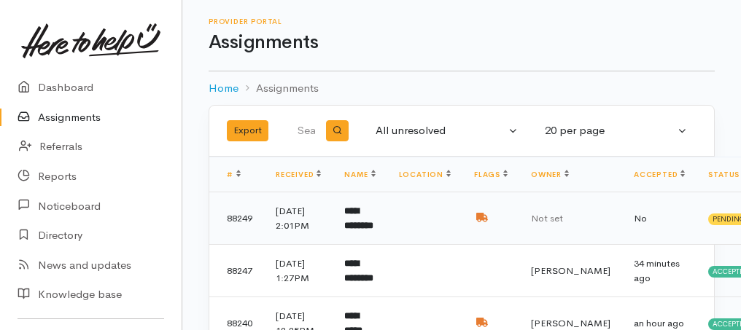
click at [358, 229] on b "**********" at bounding box center [358, 218] width 29 height 24
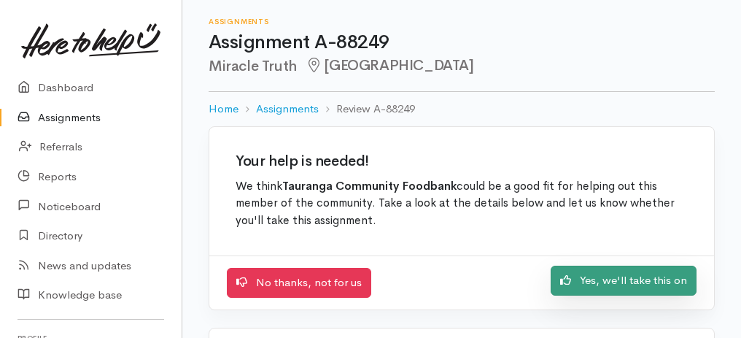
click at [668, 279] on link "Yes, we'll take this on" at bounding box center [624, 280] width 146 height 30
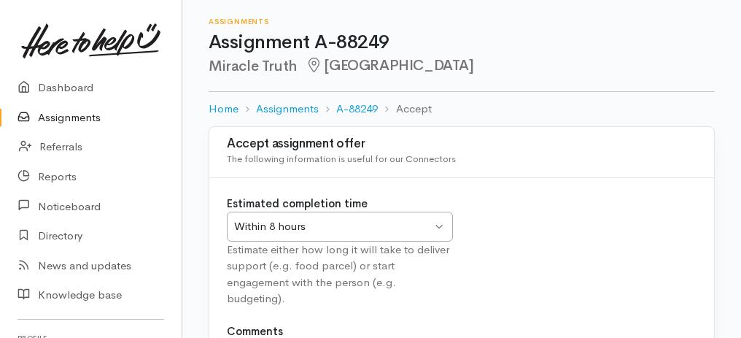
scroll to position [182, 0]
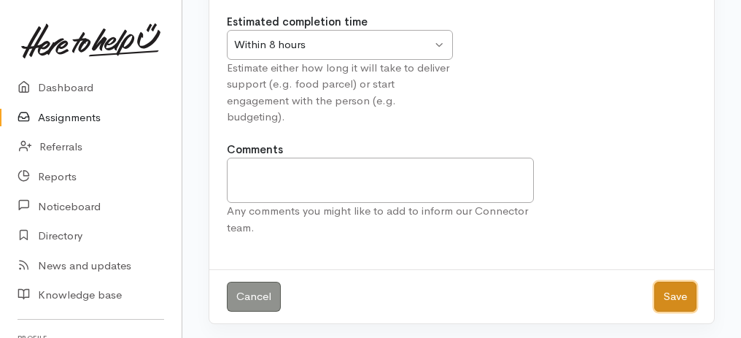
click at [670, 300] on button "Save" at bounding box center [675, 297] width 42 height 30
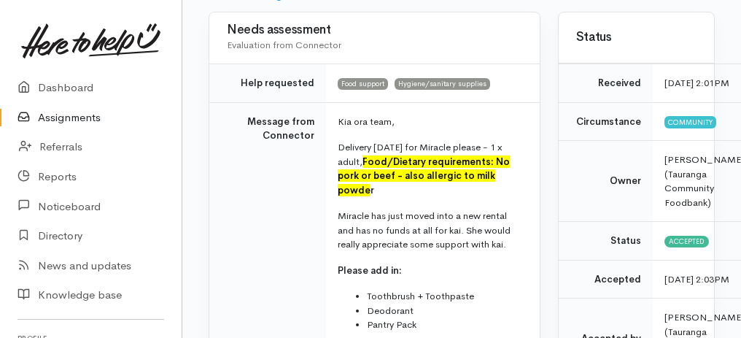
scroll to position [146, 0]
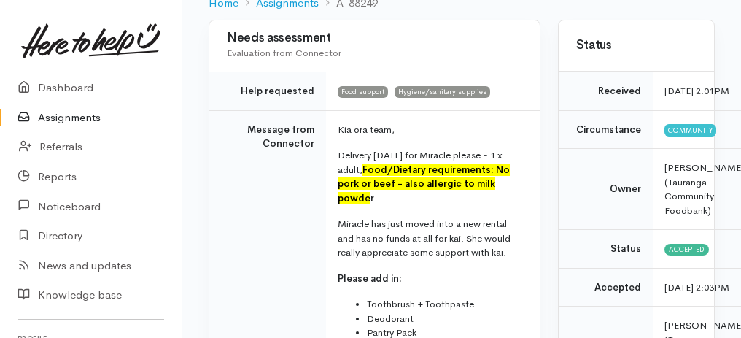
drag, startPoint x: 501, startPoint y: 186, endPoint x: 513, endPoint y: 216, distance: 32.4
click at [513, 205] on p "Delivery Wednesday for Miracle please - 1 x adult, Food/Dietary requirements: N…" at bounding box center [430, 176] width 185 height 57
copy span "No pork or beef - also allergic to milk powde r"
click at [408, 204] on font "Food/Dietary requirements: No pork or beef - also allergic to milk powde" at bounding box center [424, 183] width 172 height 41
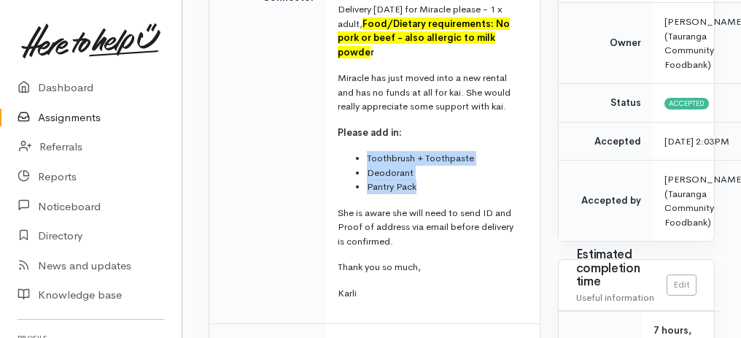
drag, startPoint x: 352, startPoint y: 174, endPoint x: 481, endPoint y: 209, distance: 133.9
click at [481, 194] on ul "Toothbrush + Toothpaste Deodorant Pantry Pack" at bounding box center [430, 172] width 185 height 43
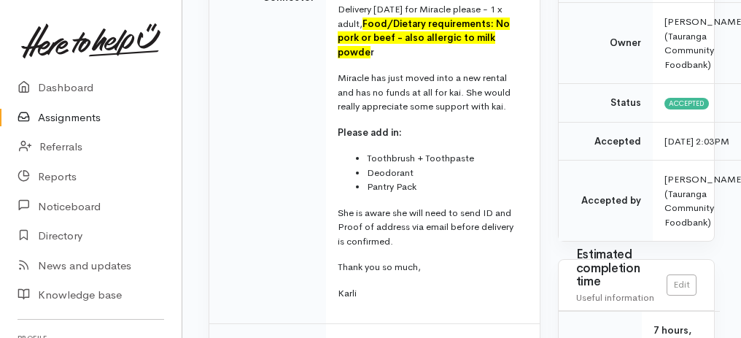
click at [248, 244] on td "Message from Connector" at bounding box center [267, 144] width 117 height 360
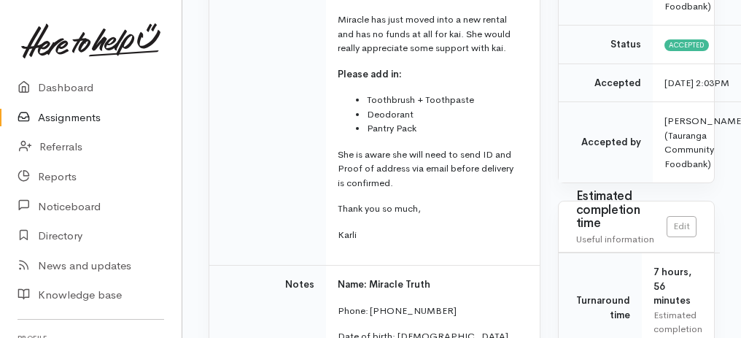
scroll to position [486, 0]
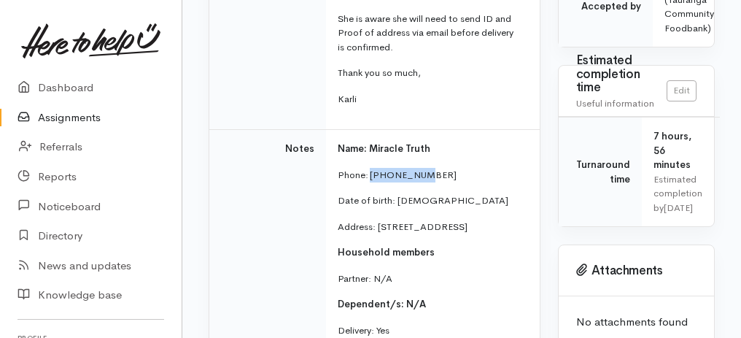
drag, startPoint x: 371, startPoint y: 193, endPoint x: 447, endPoint y: 191, distance: 76.6
click at [447, 182] on p "Phone: 0211552116" at bounding box center [430, 175] width 185 height 15
copy p "0211552116"
click at [327, 255] on td "Name: Miracle Truth Phone: 0211552116 Date of birth: 19/04/1984 Address: 85 Ote…" at bounding box center [433, 326] width 214 height 392
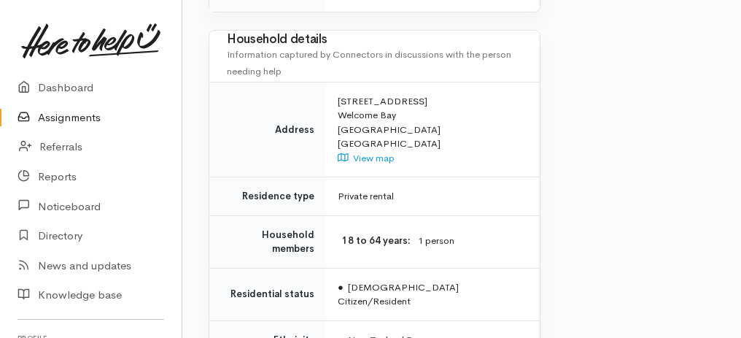
scroll to position [1642, 0]
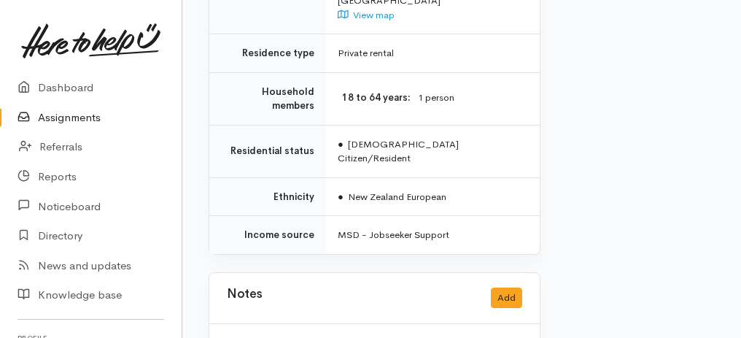
drag, startPoint x: 214, startPoint y: 102, endPoint x: 383, endPoint y: 341, distance: 293.0
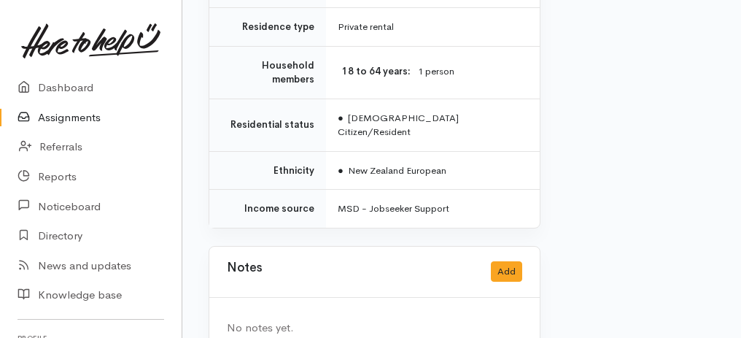
copy div "Needs assessment Evaluation from Connector Help requested Food support Hygiene/…"
click at [55, 116] on link "Assignments" at bounding box center [91, 118] width 182 height 30
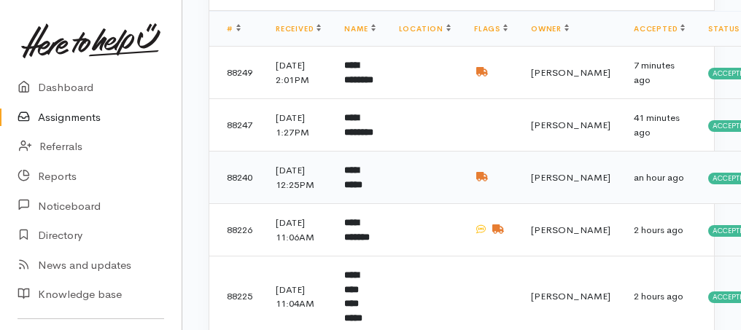
scroll to position [243, 0]
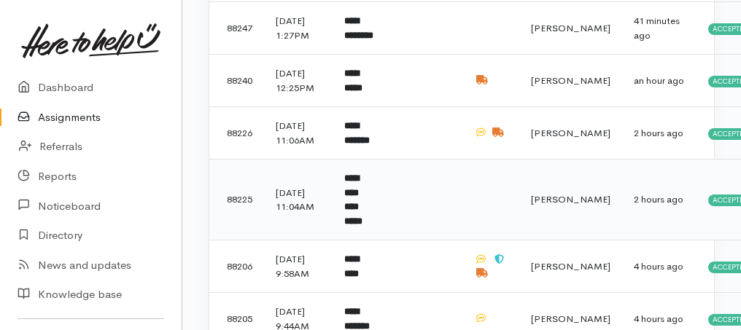
click at [378, 239] on td "**********" at bounding box center [360, 200] width 54 height 81
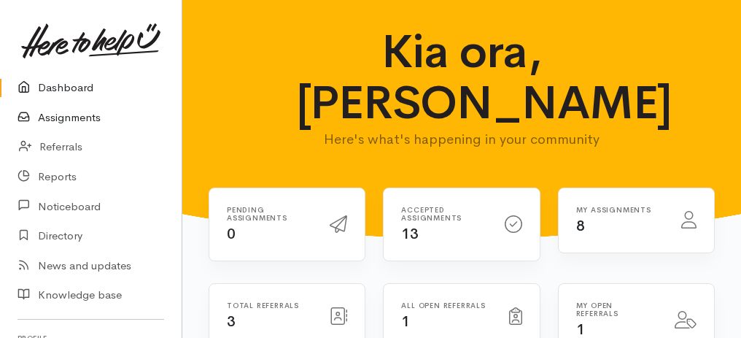
click at [77, 116] on link "Assignments" at bounding box center [91, 118] width 182 height 30
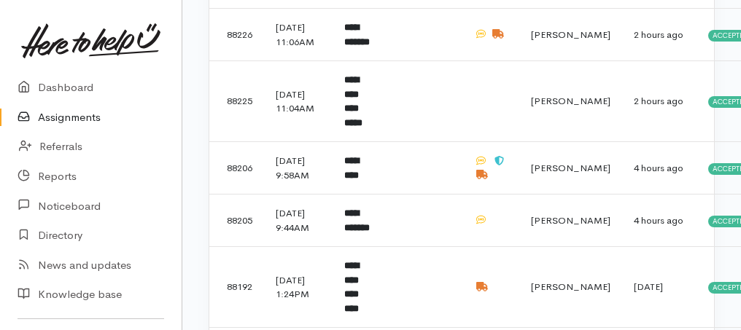
scroll to position [341, 0]
click at [360, 128] on b "**********" at bounding box center [353, 102] width 18 height 53
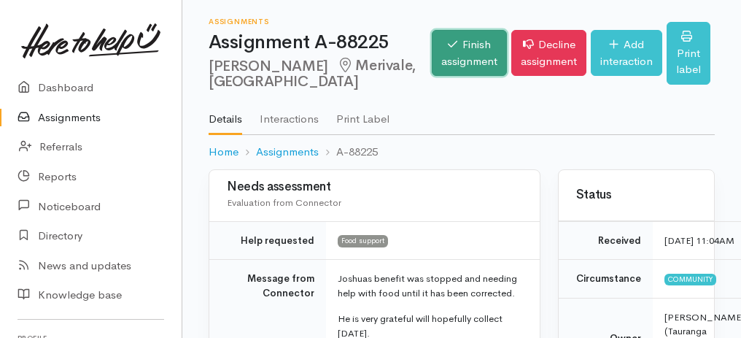
click at [432, 60] on link "Finish assignment" at bounding box center [469, 53] width 75 height 46
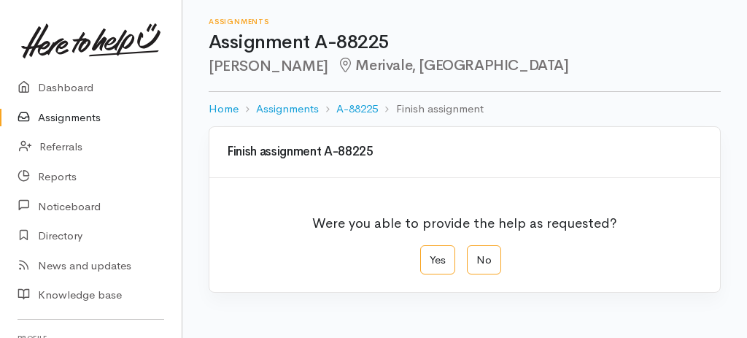
click at [429, 243] on div "Were you able to provide the help as requested?" at bounding box center [465, 224] width 476 height 41
click at [435, 266] on label "Yes" at bounding box center [437, 260] width 35 height 30
click at [430, 255] on input "Yes" at bounding box center [424, 249] width 9 height 9
radio input "true"
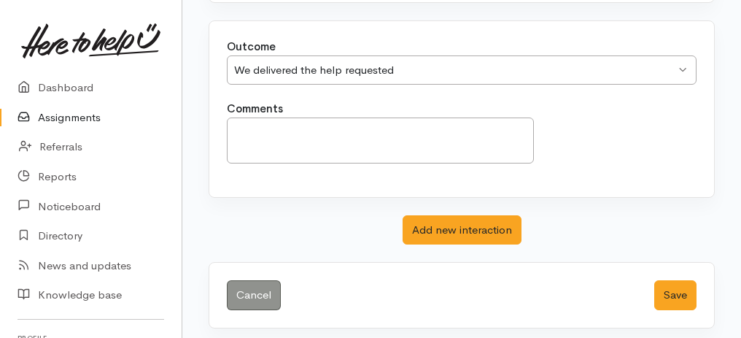
scroll to position [290, 0]
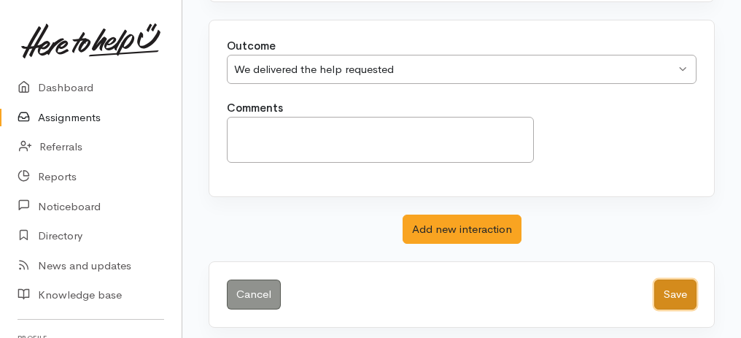
click at [677, 295] on button "Save" at bounding box center [675, 294] width 42 height 30
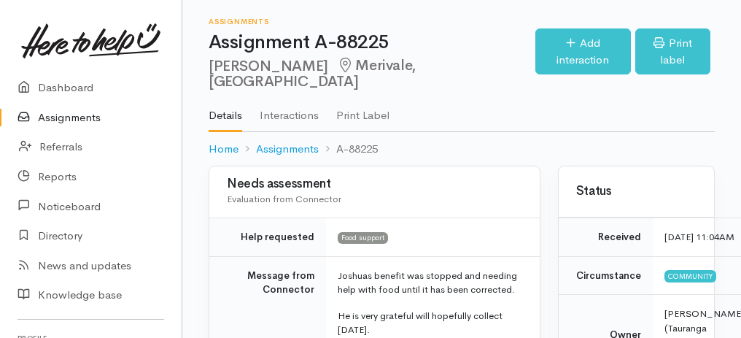
click at [55, 113] on link "Assignments" at bounding box center [91, 118] width 182 height 30
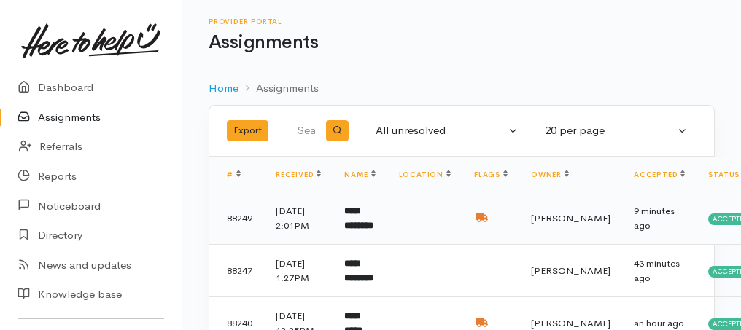
click at [366, 230] on b "**********" at bounding box center [358, 218] width 29 height 24
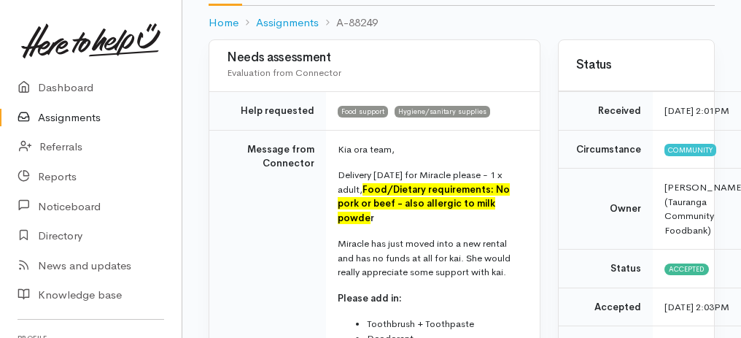
scroll to position [194, 0]
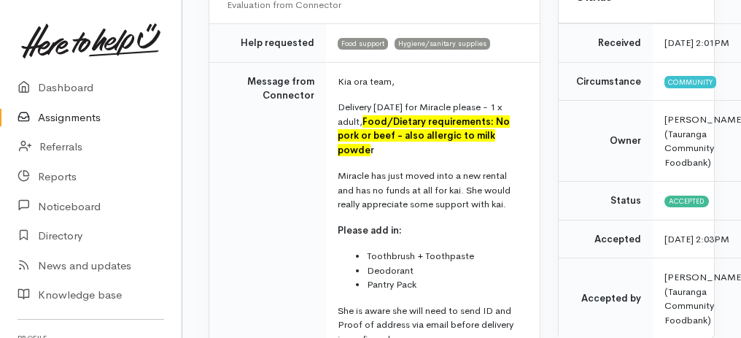
click at [55, 118] on link "Assignments" at bounding box center [91, 118] width 182 height 30
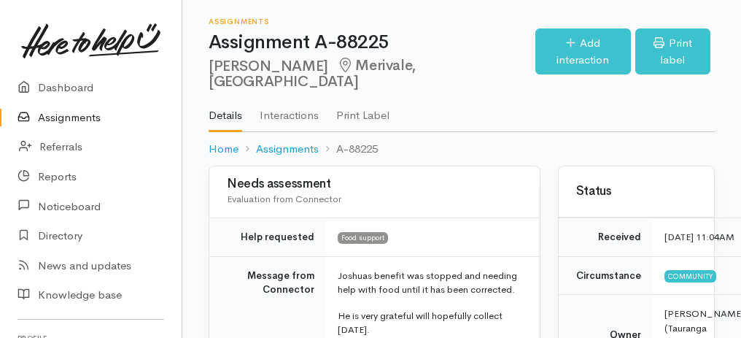
click at [57, 120] on link "Assignments" at bounding box center [91, 118] width 182 height 30
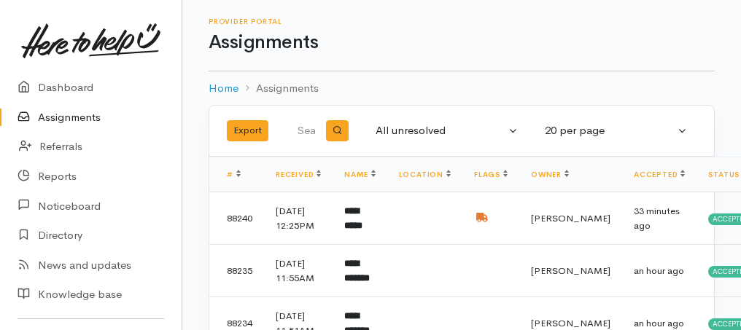
scroll to position [1110, 0]
